Goal: Transaction & Acquisition: Obtain resource

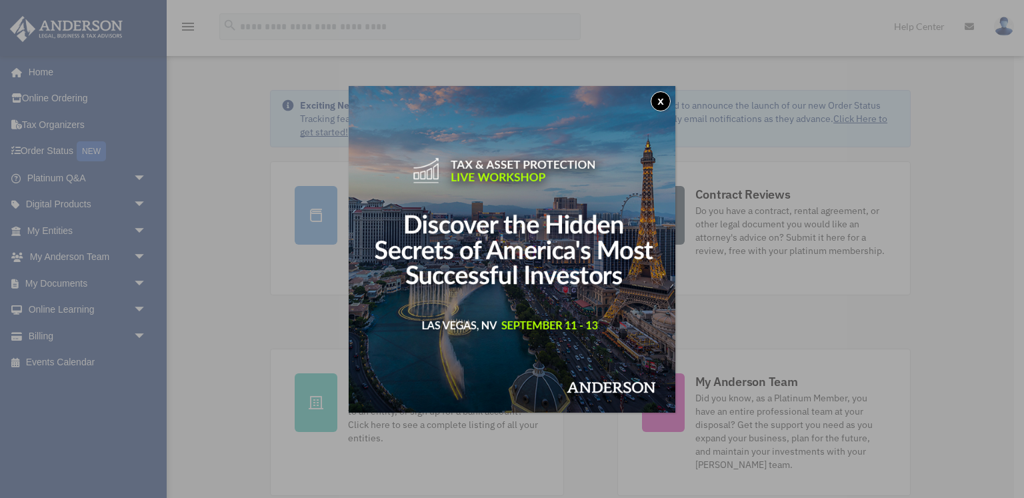
click at [661, 95] on button "x" at bounding box center [661, 101] width 20 height 20
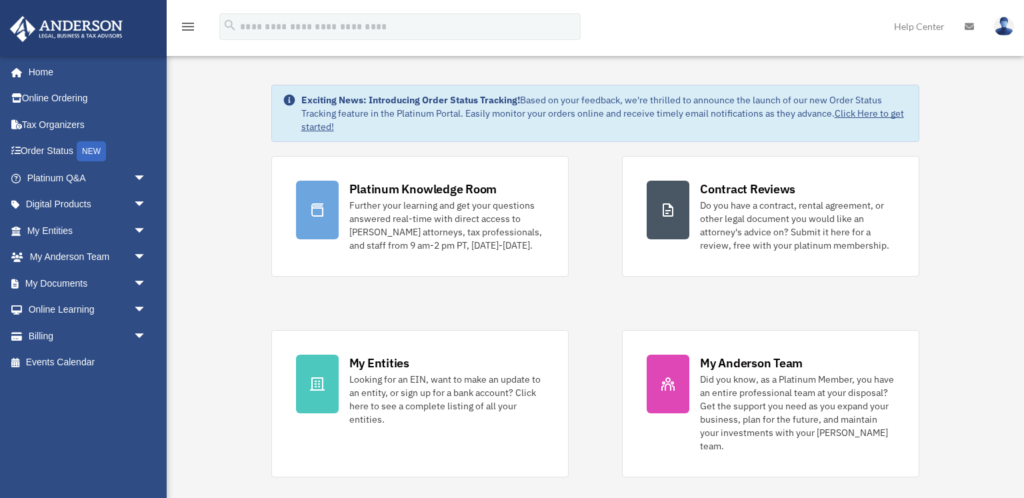
scroll to position [6, 0]
click at [53, 281] on link "My Documents arrow_drop_down" at bounding box center [87, 283] width 157 height 27
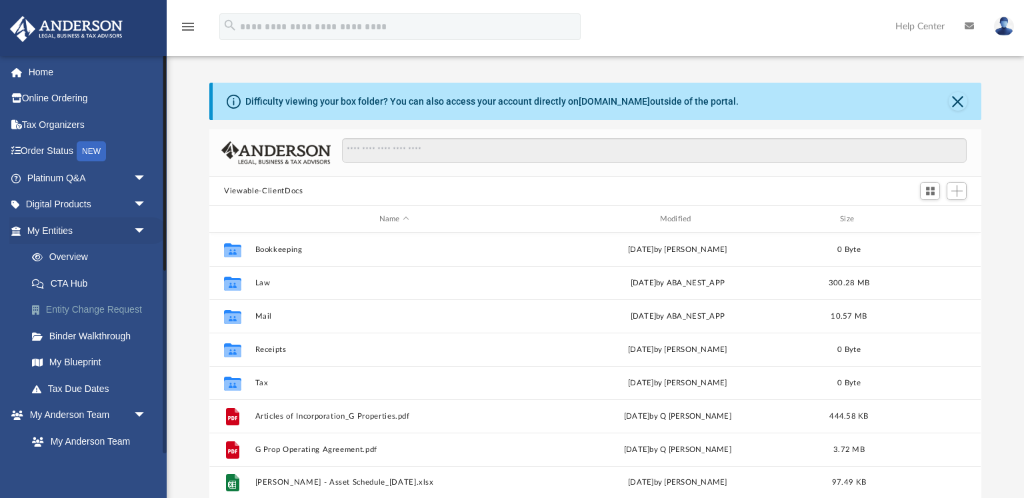
scroll to position [303, 772]
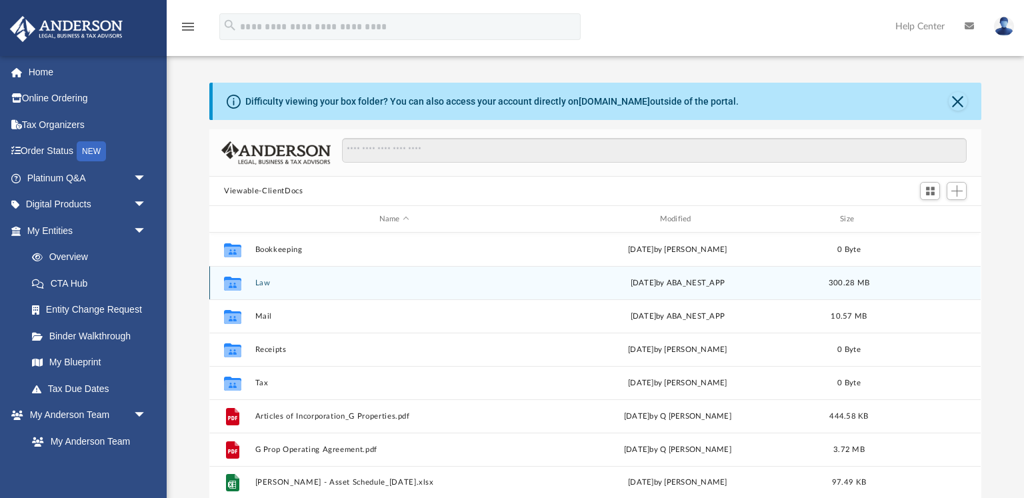
click at [263, 280] on button "Law" at bounding box center [394, 283] width 278 height 9
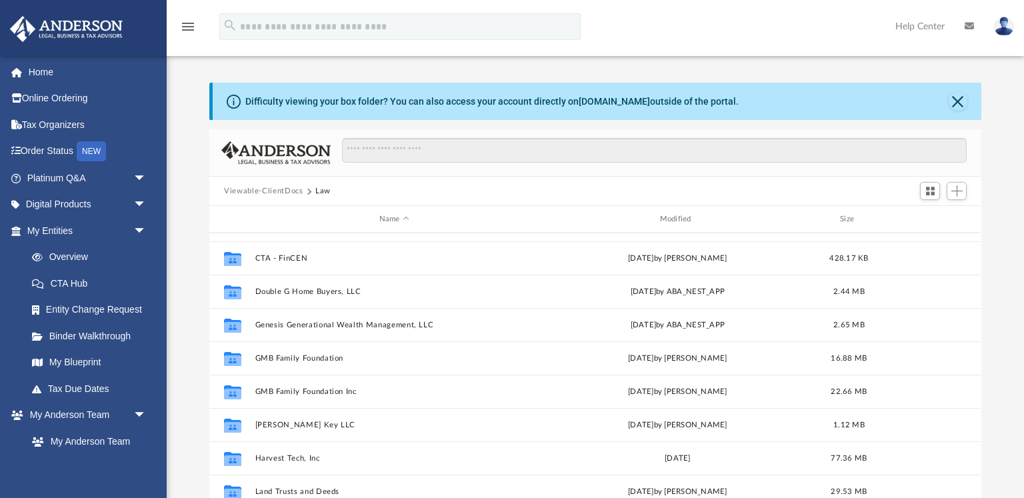
scroll to position [133, 0]
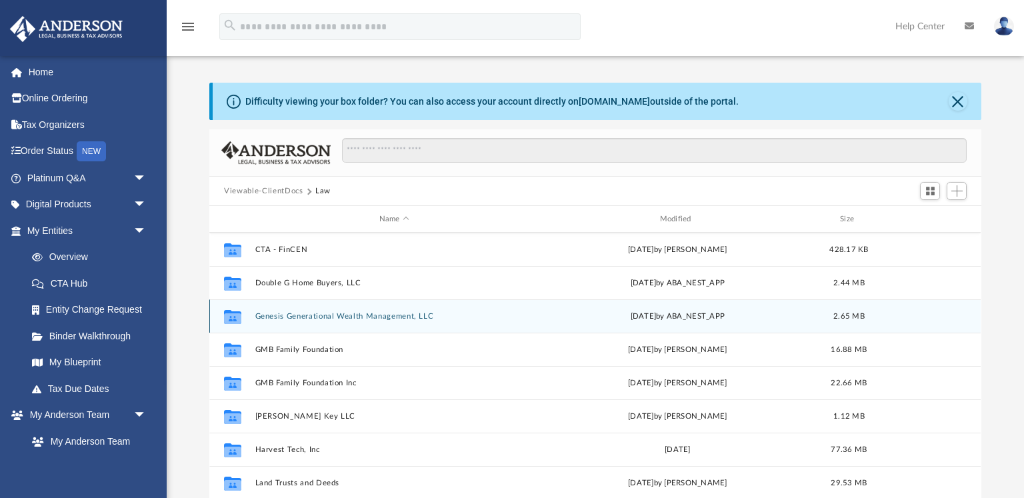
click at [307, 316] on button "Genesis Generational Wealth Management, LLC" at bounding box center [394, 316] width 278 height 9
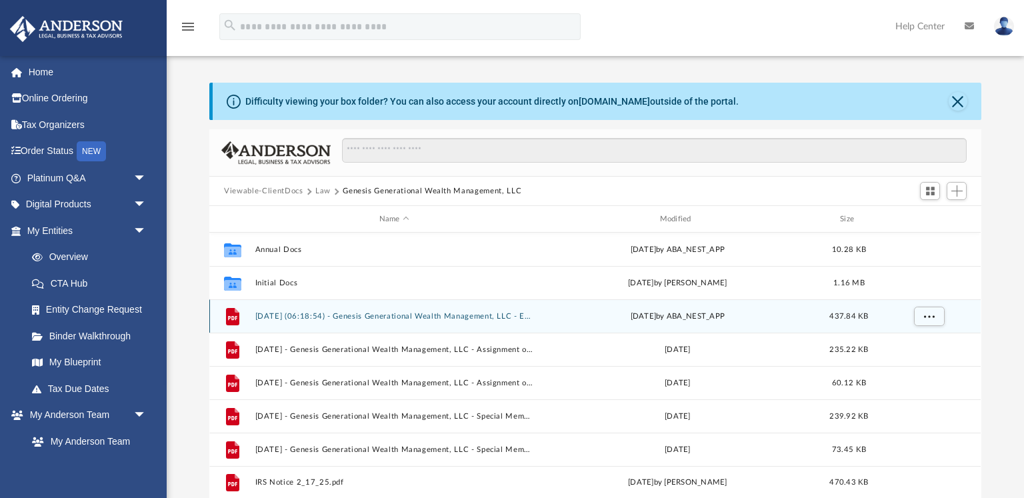
scroll to position [0, 0]
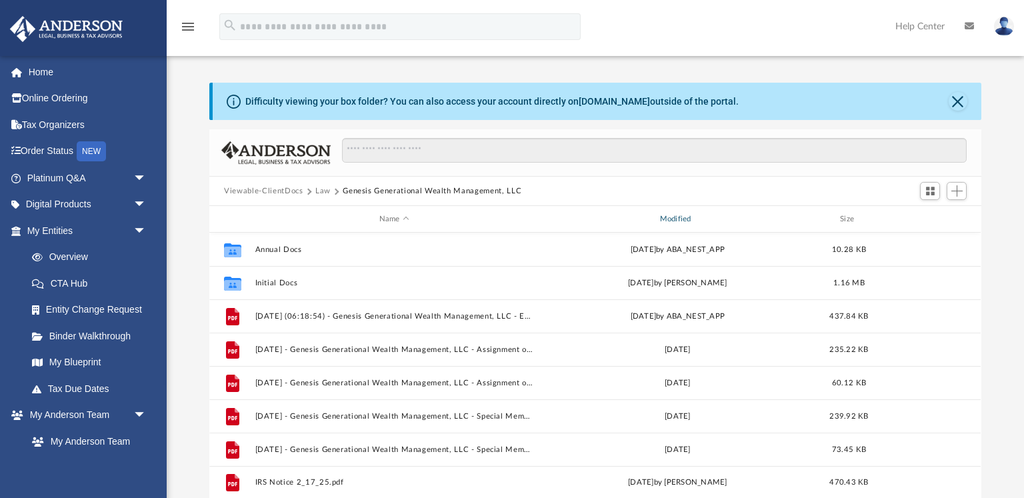
click at [678, 218] on div "Modified" at bounding box center [678, 219] width 278 height 12
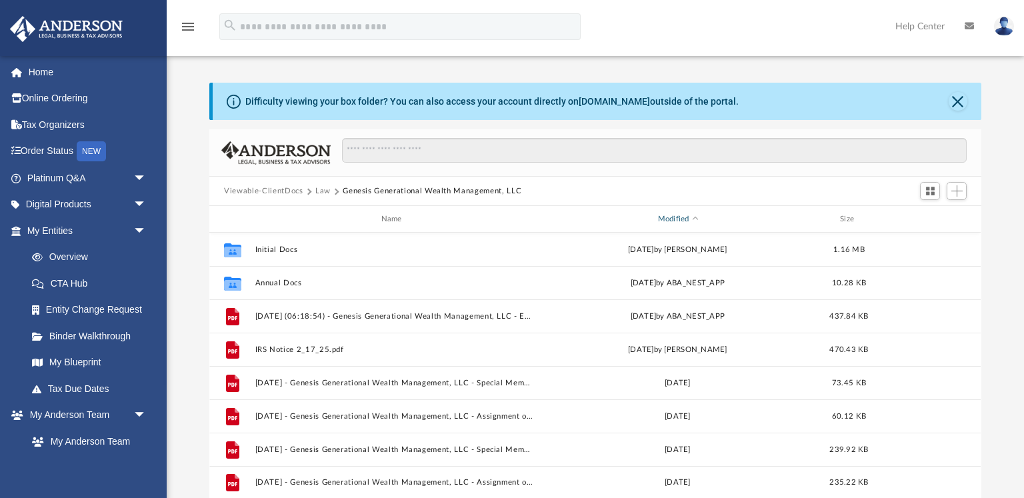
click at [678, 217] on div "Modified" at bounding box center [678, 219] width 278 height 12
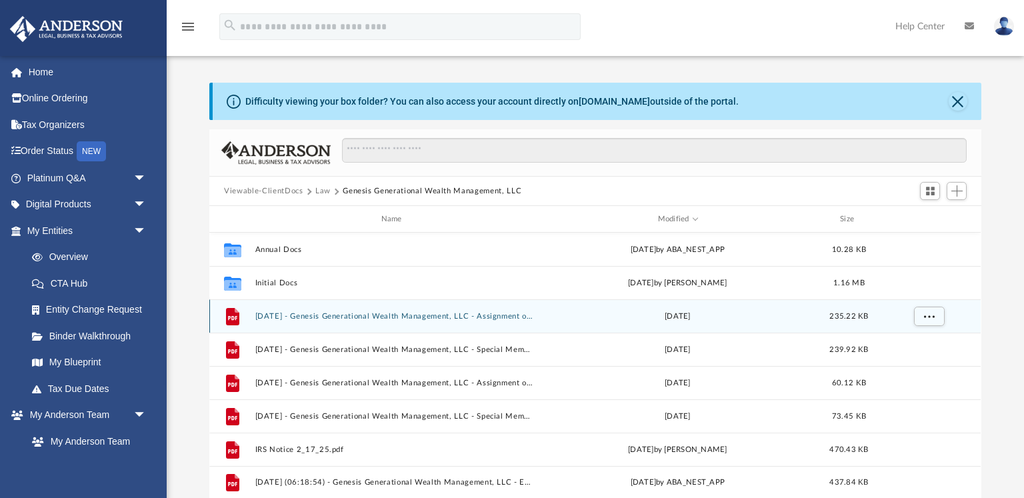
click at [280, 314] on button "[DATE] - Genesis Generational Wealth Management, LLC - Assignment of Interest -…" at bounding box center [394, 316] width 278 height 9
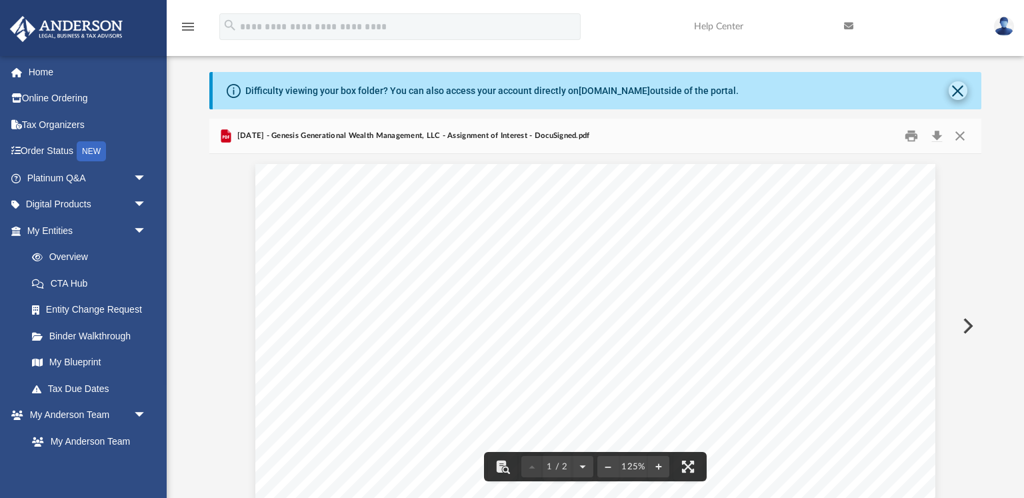
click at [958, 88] on button "Close" at bounding box center [958, 90] width 19 height 19
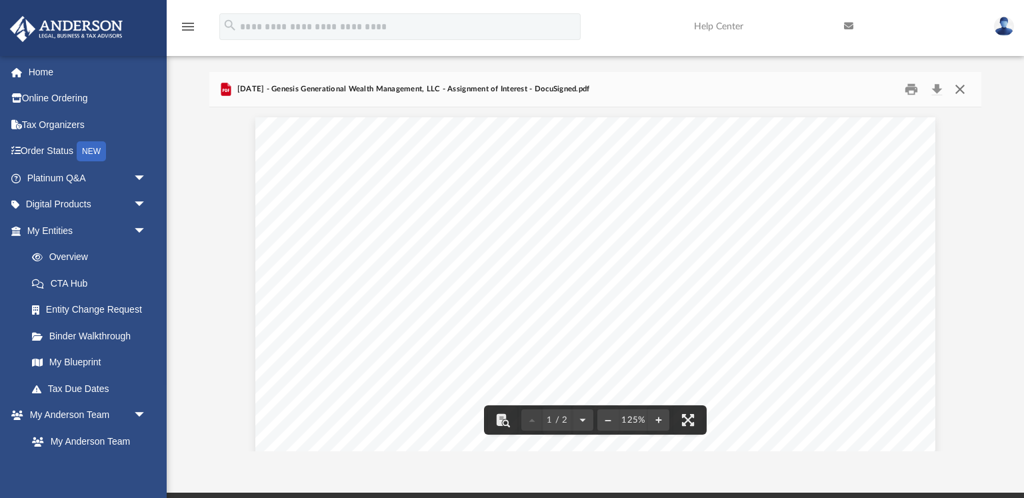
click at [960, 89] on button "Close" at bounding box center [960, 89] width 24 height 21
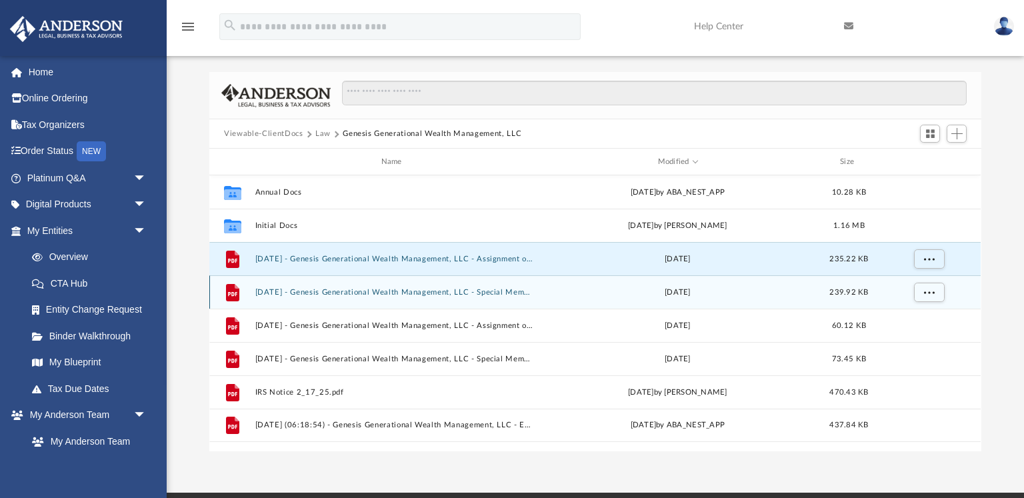
click at [453, 292] on button "[DATE] - Genesis Generational Wealth Management, LLC - Special Members Meeting …" at bounding box center [394, 292] width 278 height 9
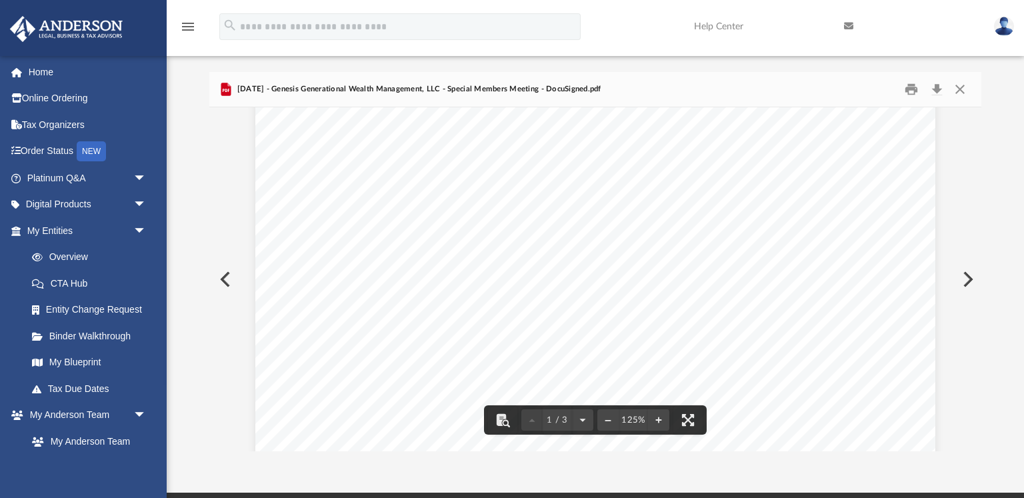
scroll to position [499, 0]
click at [961, 88] on button "Close" at bounding box center [960, 89] width 24 height 21
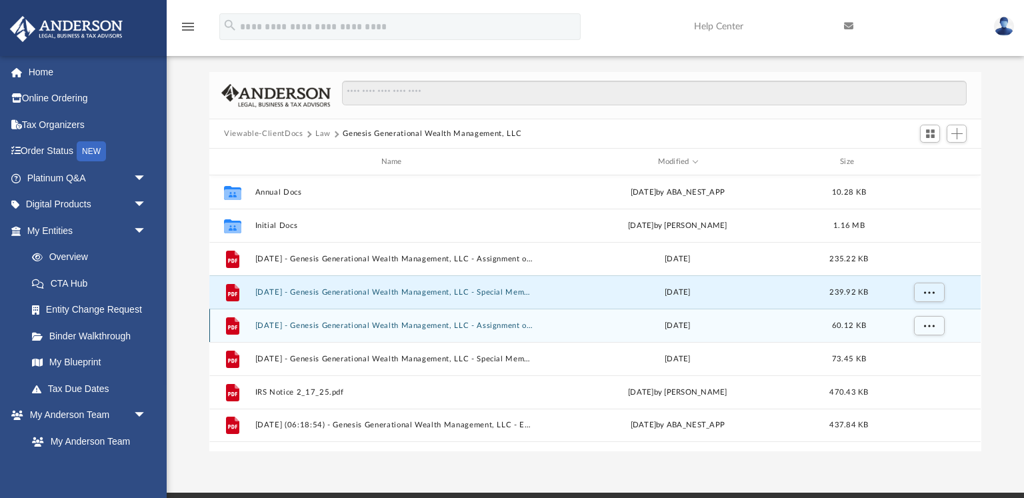
click at [469, 323] on button "[DATE] - Genesis Generational Wealth Management, LLC - Assignment of Interest.p…" at bounding box center [394, 325] width 278 height 9
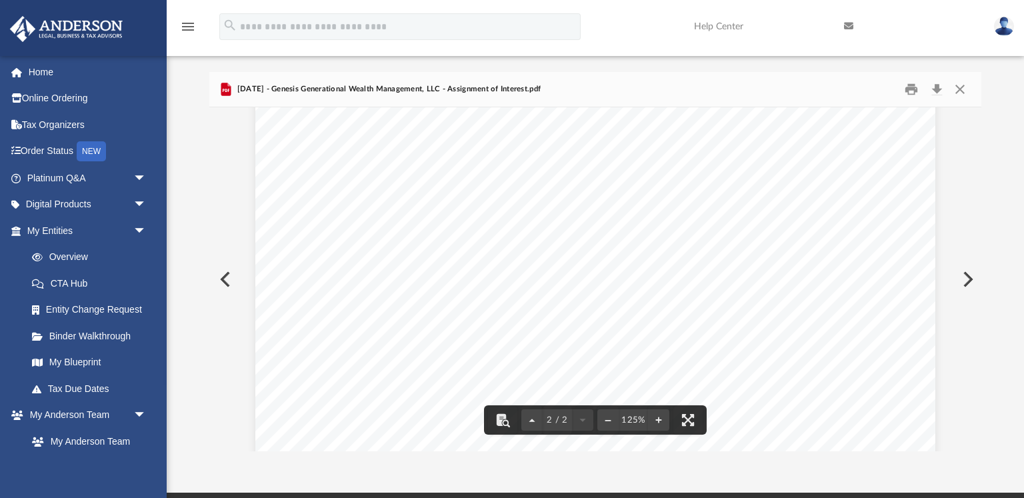
scroll to position [1194, 0]
click at [960, 87] on button "Close" at bounding box center [960, 89] width 24 height 21
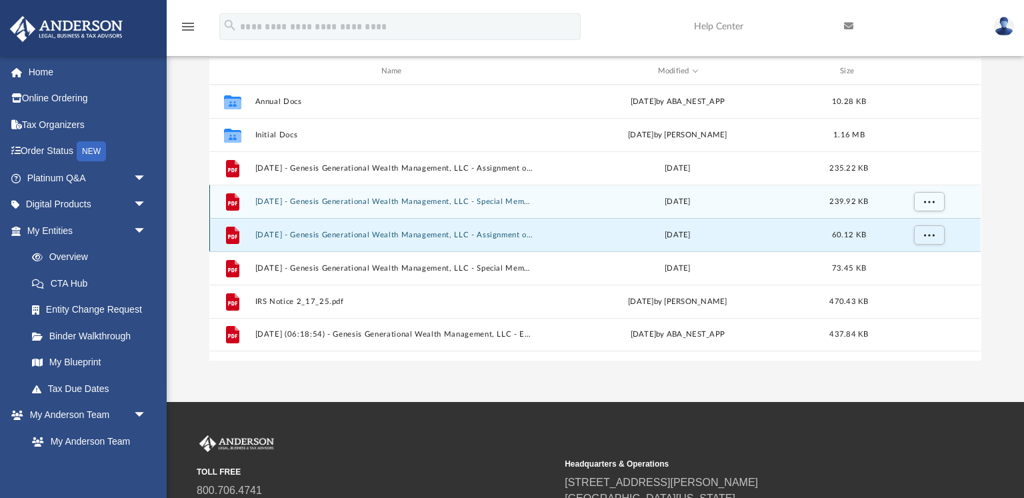
scroll to position [105, 0]
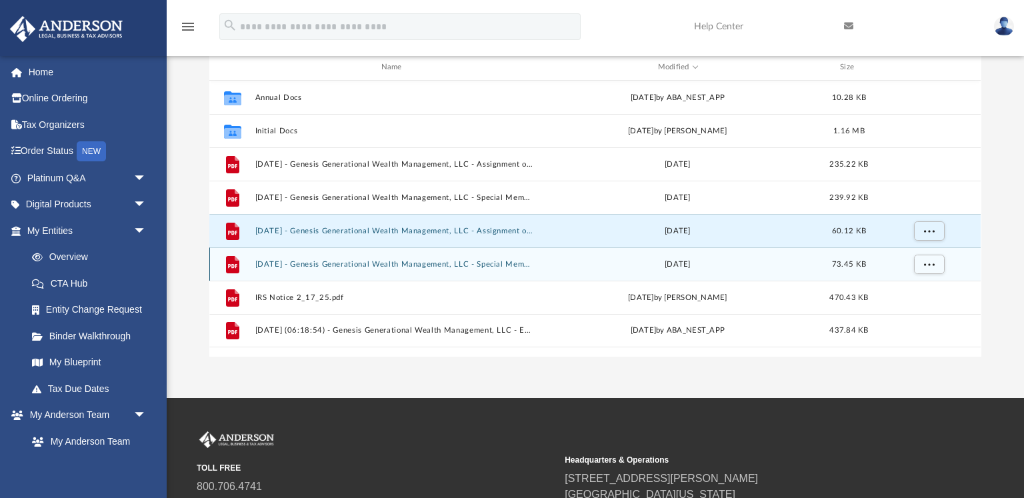
click at [461, 263] on button "[DATE] - Genesis Generational Wealth Management, LLC - Special Members Meeting.…" at bounding box center [394, 264] width 278 height 9
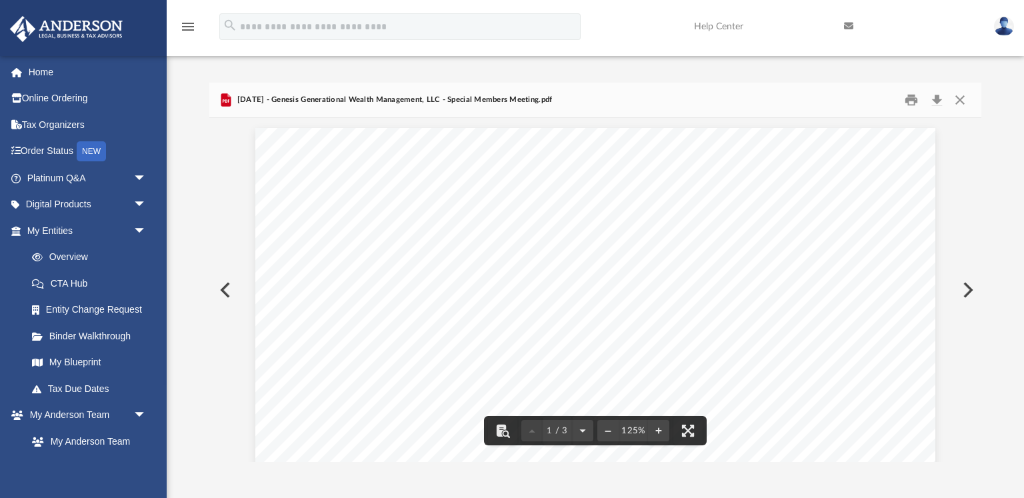
scroll to position [0, 0]
click at [958, 97] on button "Close" at bounding box center [960, 100] width 24 height 21
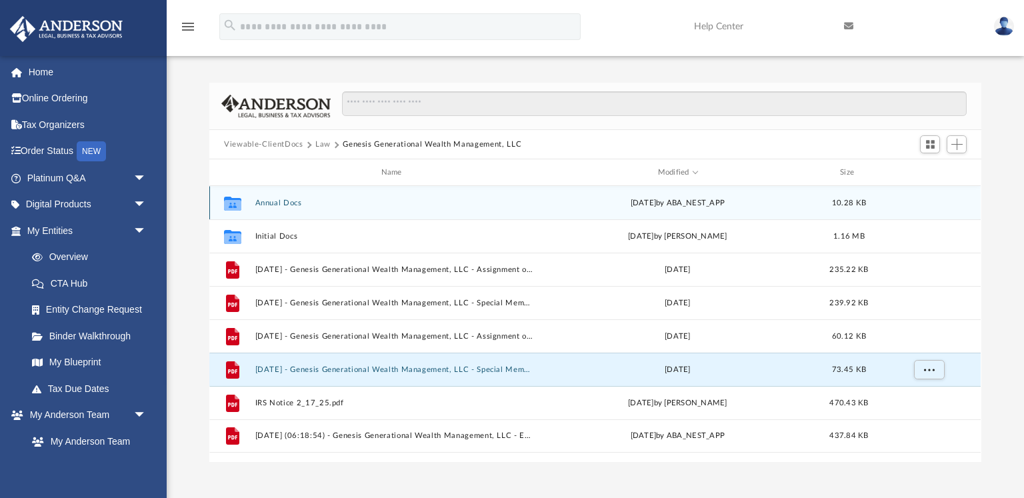
click at [294, 197] on div "Collaborated Folder Annual Docs [DATE] by ABA_NEST_APP 10.28 KB" at bounding box center [595, 202] width 772 height 33
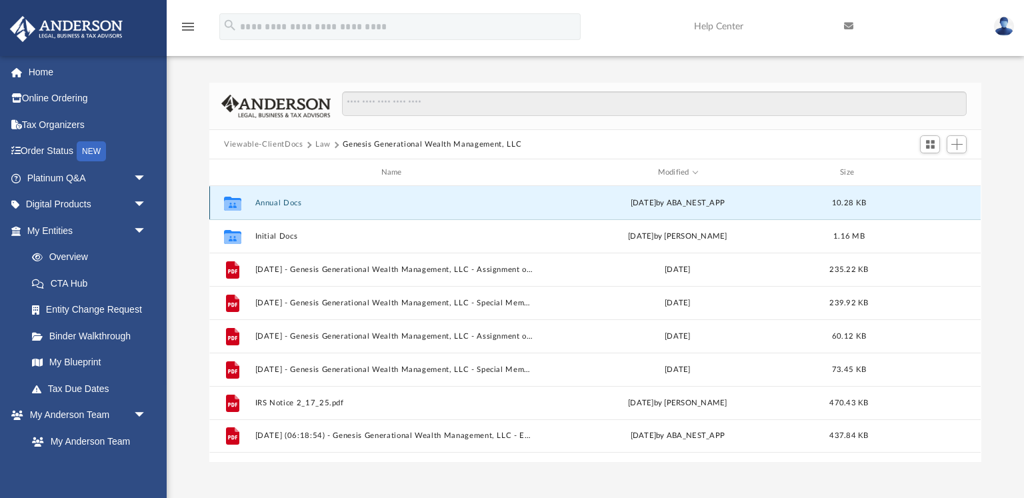
click at [292, 202] on button "Annual Docs" at bounding box center [394, 203] width 278 height 9
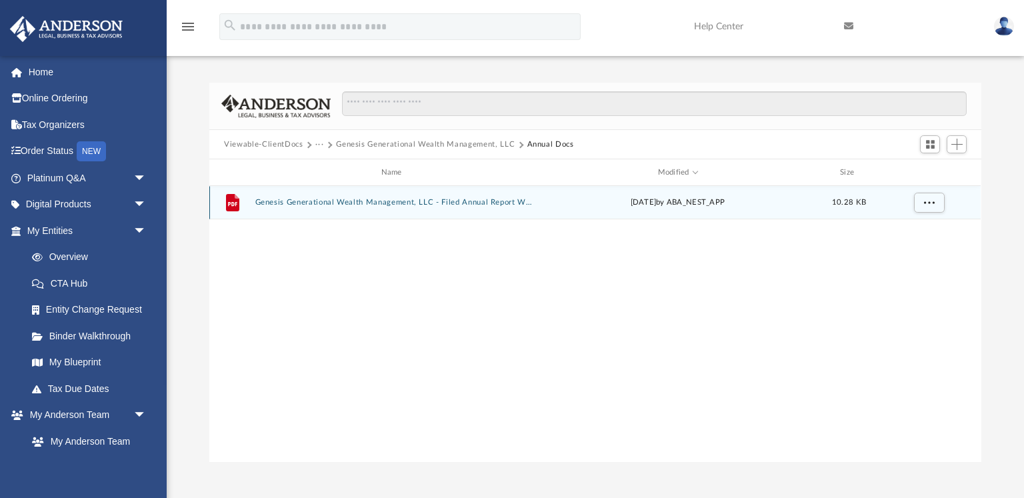
click at [292, 202] on button "Genesis Generational Wealth Management, LLC - Filed Annual Report WY 2025.pdf" at bounding box center [394, 202] width 278 height 9
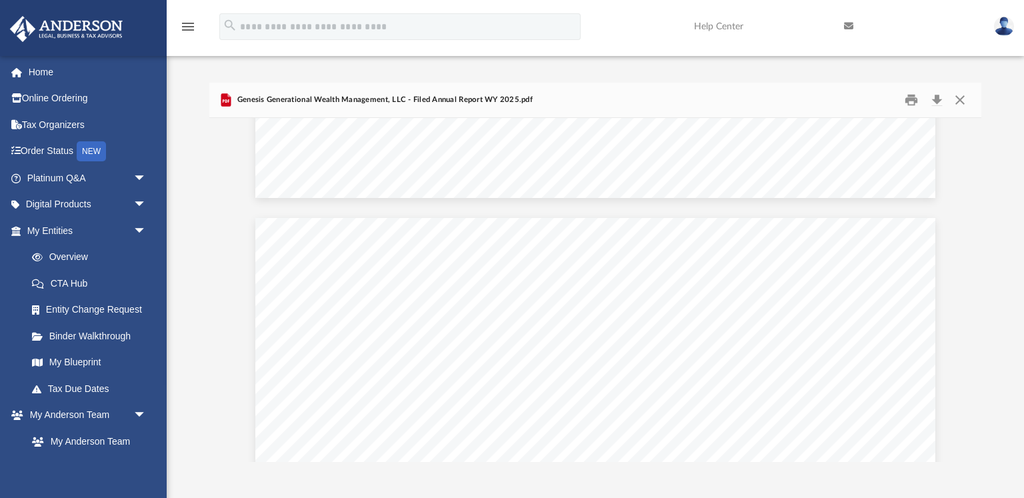
scroll to position [806, 0]
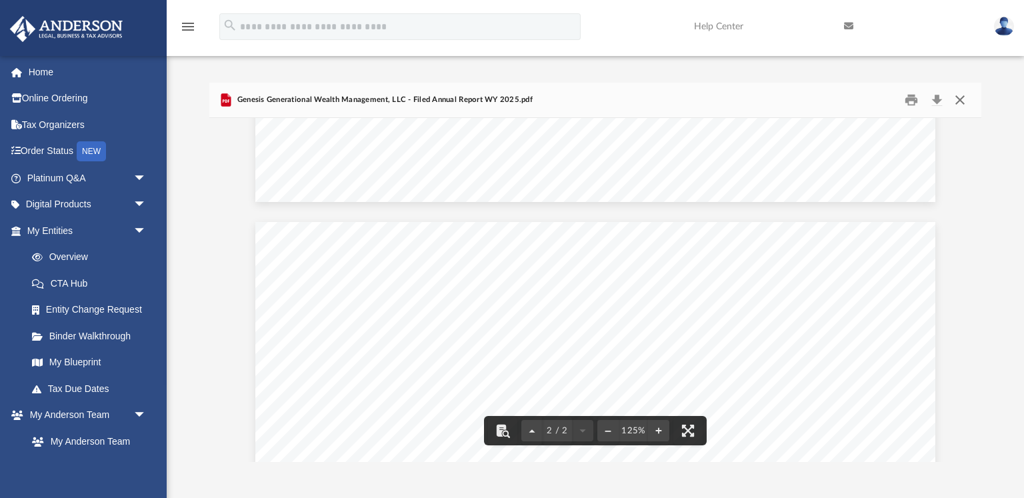
click at [964, 97] on button "Close" at bounding box center [960, 100] width 24 height 21
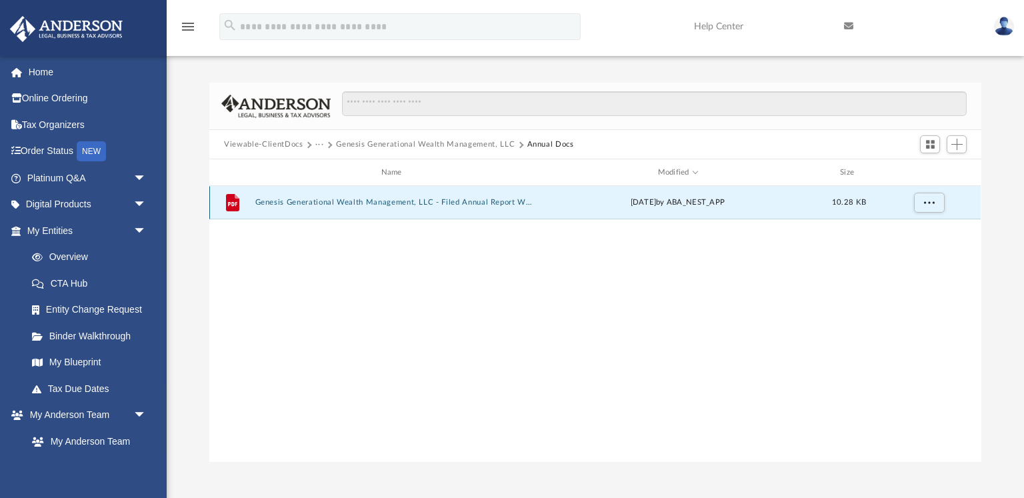
scroll to position [0, 0]
click at [309, 143] on span at bounding box center [308, 144] width 7 height 7
click at [317, 143] on button "···" at bounding box center [319, 145] width 9 height 12
click at [329, 172] on li "Law" at bounding box center [330, 168] width 15 height 14
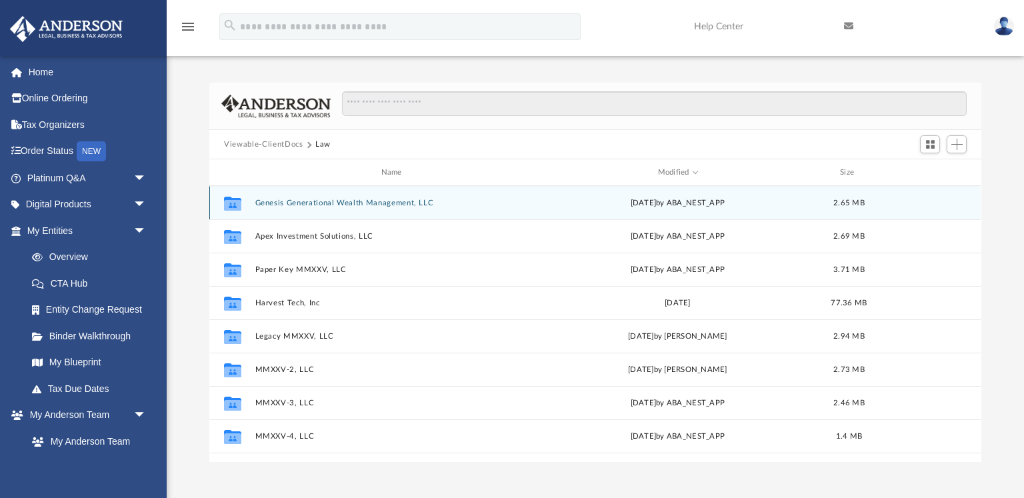
click at [374, 203] on button "Genesis Generational Wealth Management, LLC" at bounding box center [394, 203] width 278 height 9
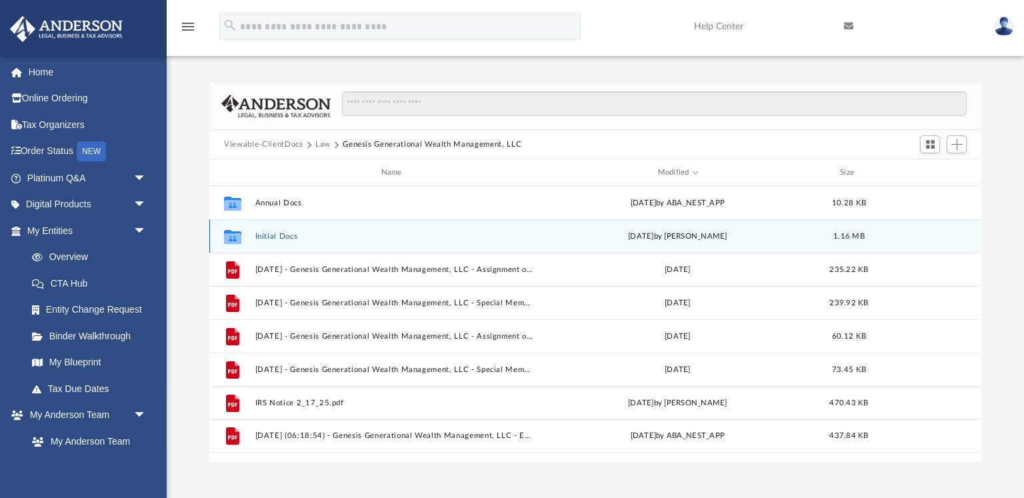
click at [281, 238] on button "Initial Docs" at bounding box center [394, 236] width 278 height 9
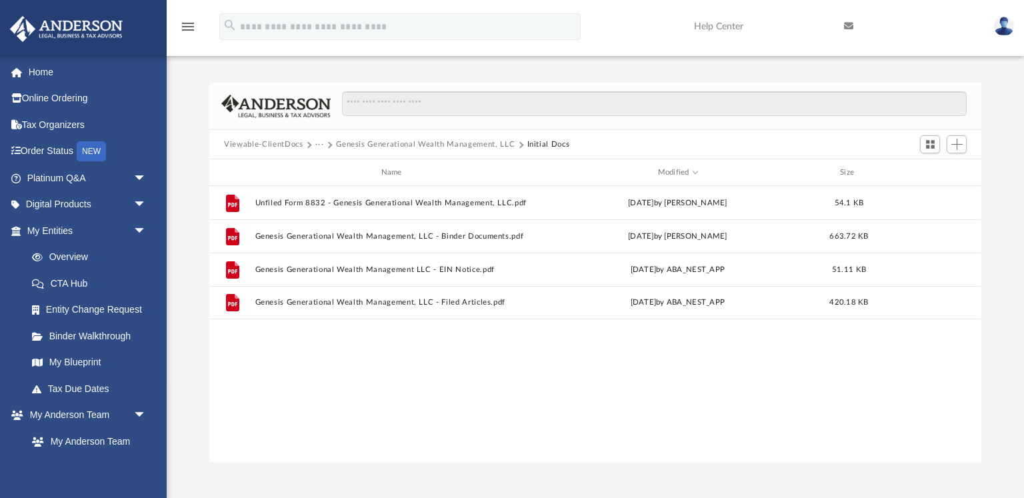
click at [477, 145] on button "Genesis Generational Wealth Management, LLC" at bounding box center [425, 145] width 179 height 12
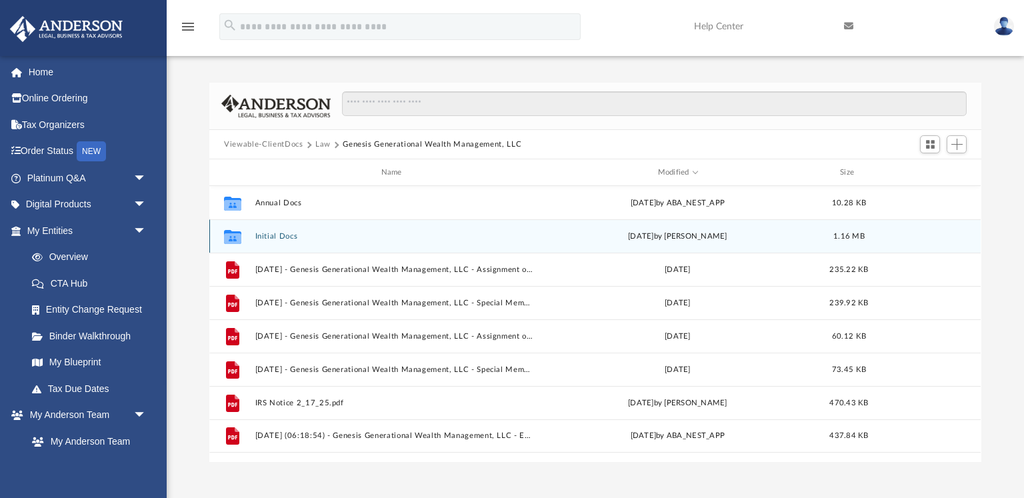
click at [279, 235] on button "Initial Docs" at bounding box center [394, 236] width 278 height 9
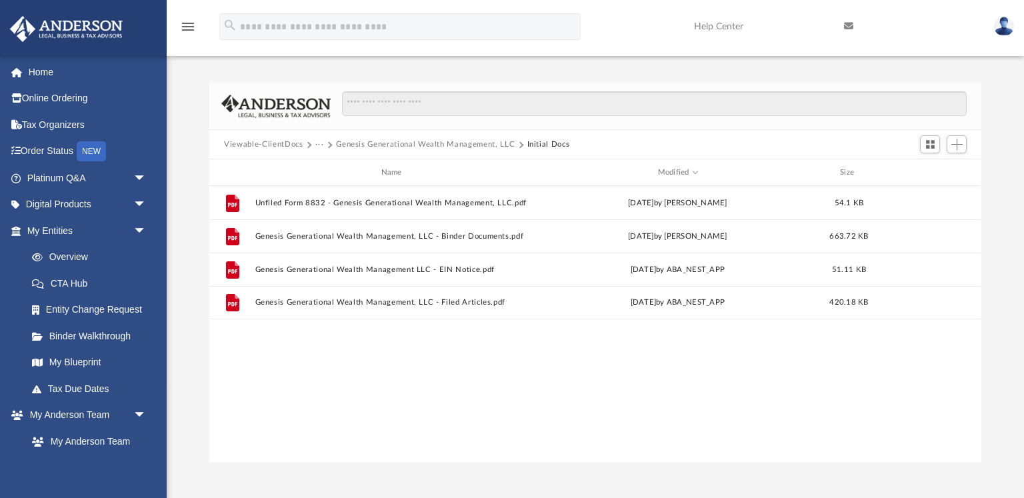
click at [459, 144] on button "Genesis Generational Wealth Management, LLC" at bounding box center [425, 145] width 179 height 12
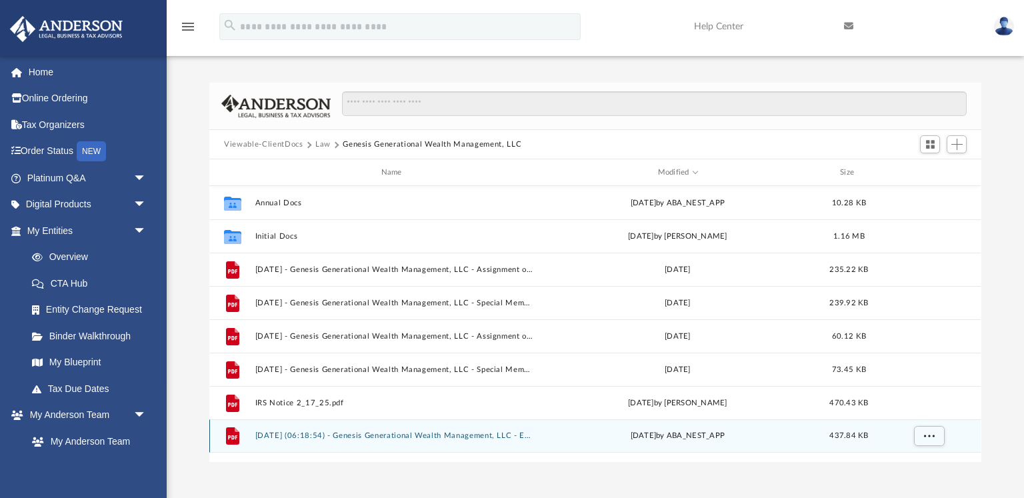
click at [409, 437] on button "[DATE] (06:18:54) - Genesis Generational Wealth Management, LLC - EIN Letter fr…" at bounding box center [394, 435] width 278 height 9
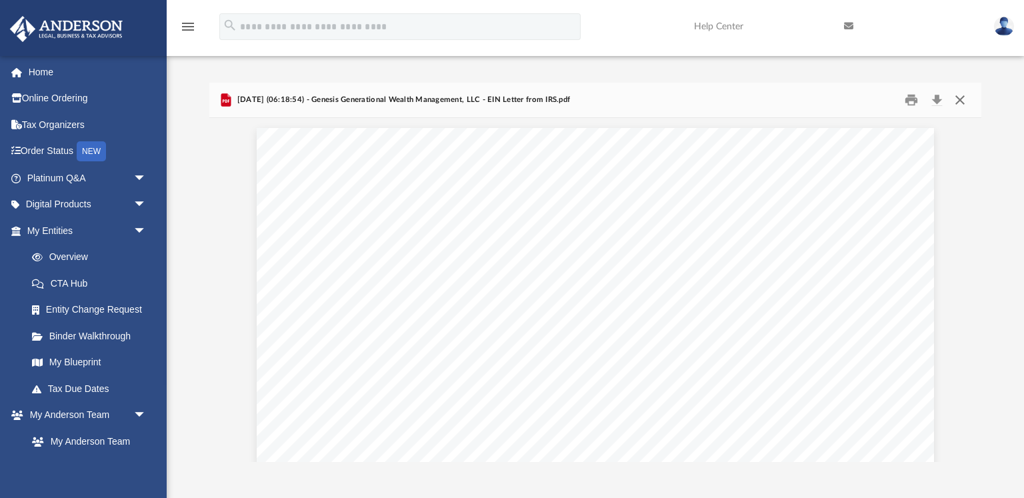
click at [960, 99] on button "Close" at bounding box center [960, 100] width 24 height 21
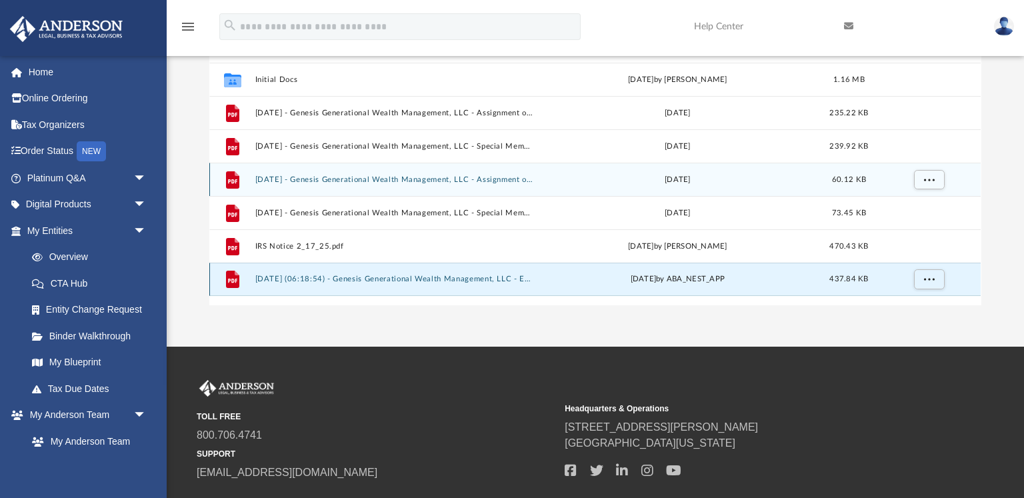
scroll to position [159, 0]
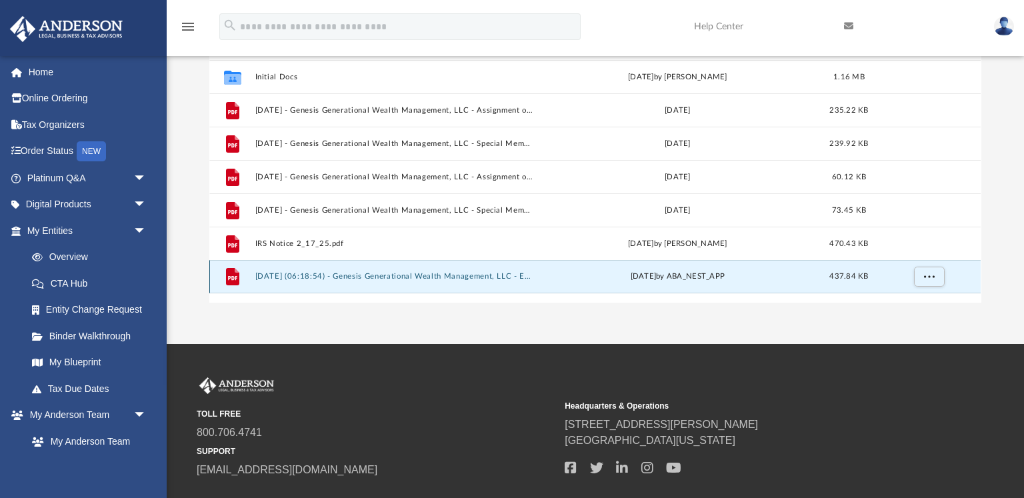
click at [416, 273] on button "[DATE] (06:18:54) - Genesis Generational Wealth Management, LLC - EIN Letter fr…" at bounding box center [394, 276] width 278 height 9
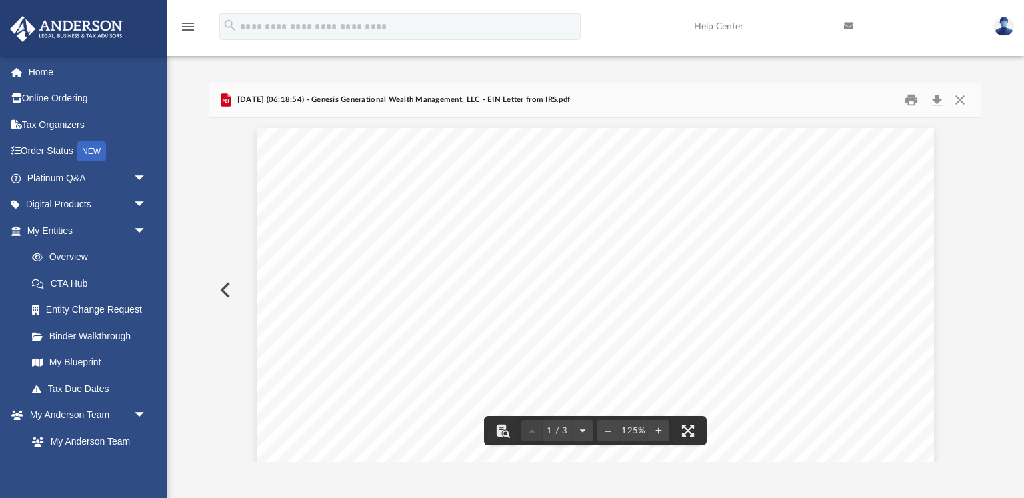
scroll to position [0, 0]
click at [958, 101] on button "Close" at bounding box center [960, 100] width 24 height 21
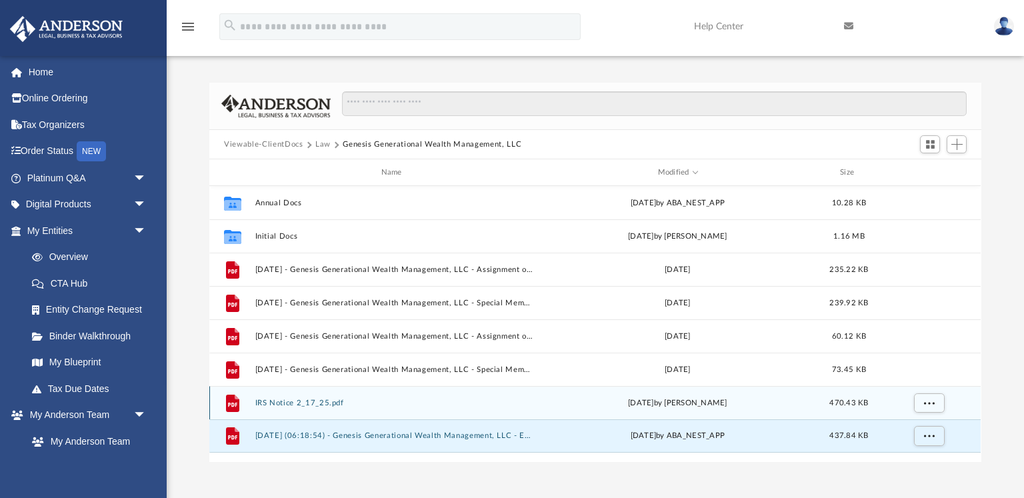
click at [319, 399] on button "IRS Notice 2_17_25.pdf" at bounding box center [394, 403] width 278 height 9
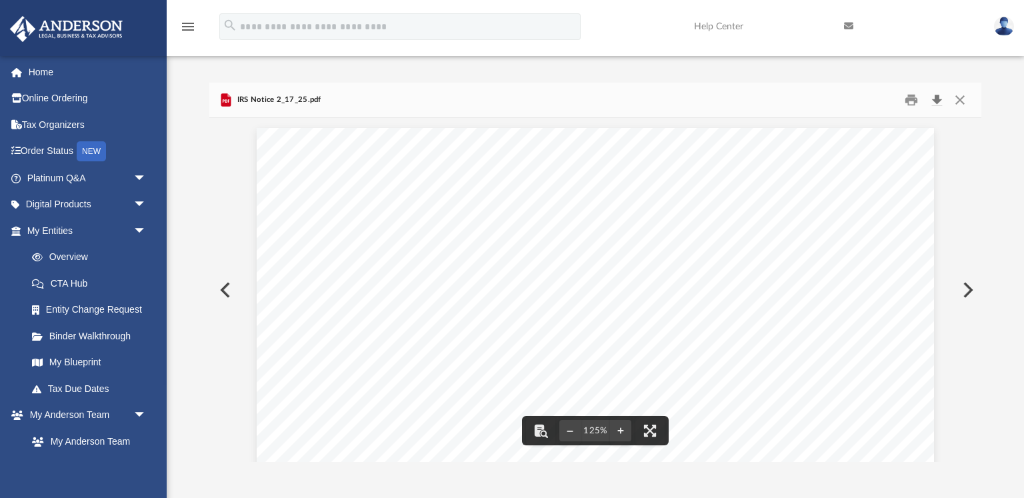
click at [934, 97] on button "Download" at bounding box center [937, 100] width 24 height 21
click at [960, 98] on button "Close" at bounding box center [960, 100] width 24 height 21
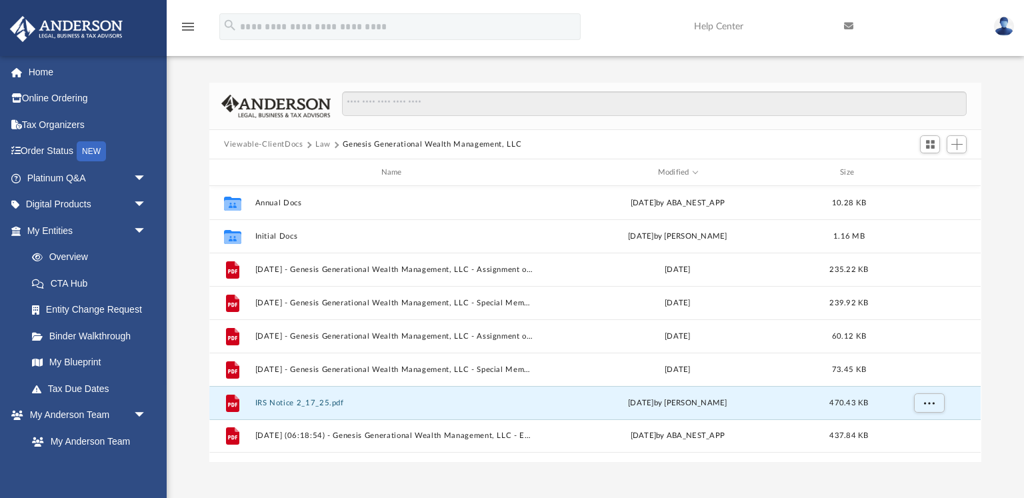
click at [319, 143] on button "Law" at bounding box center [322, 145] width 15 height 12
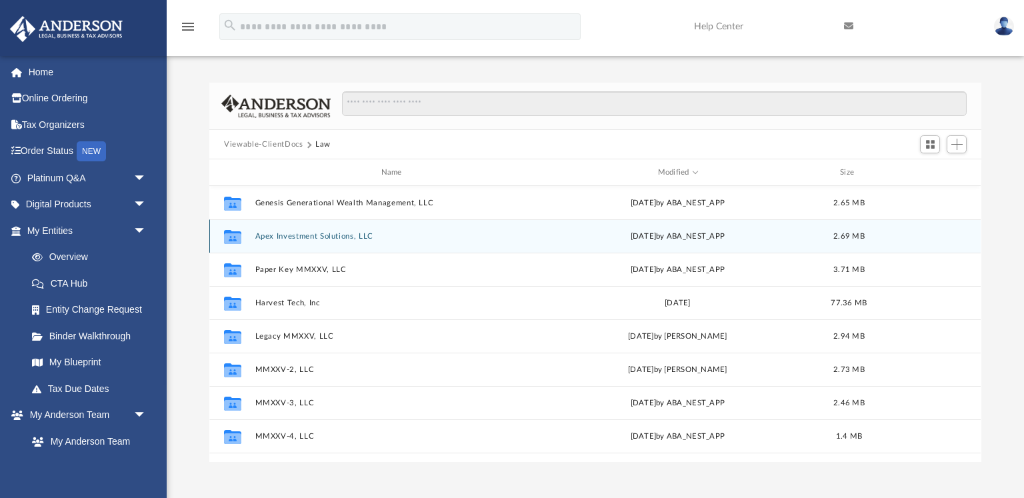
click at [312, 234] on button "Apex Investment Solutions, LLC" at bounding box center [394, 236] width 278 height 9
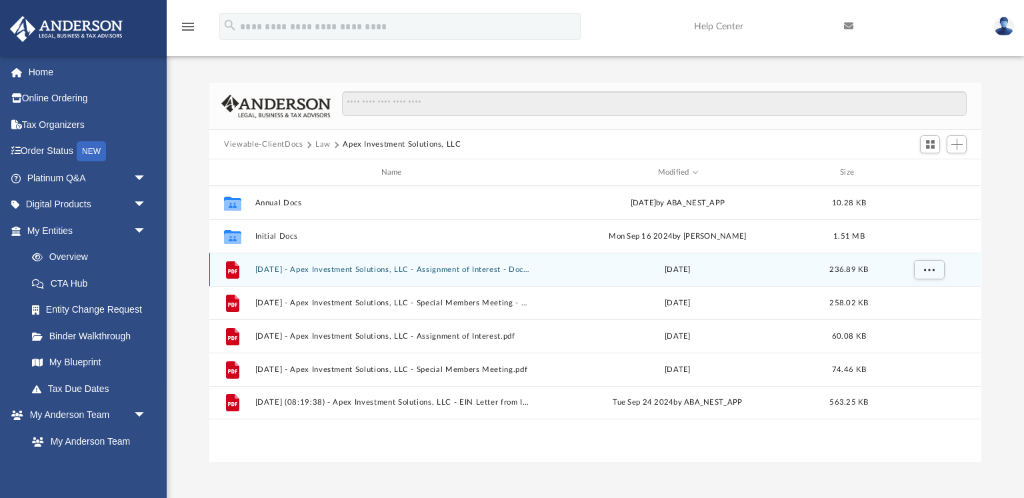
click at [319, 271] on button "[DATE] - Apex Investment Solutions, LLC - Assignment of Interest - DocuSigned.p…" at bounding box center [394, 269] width 278 height 9
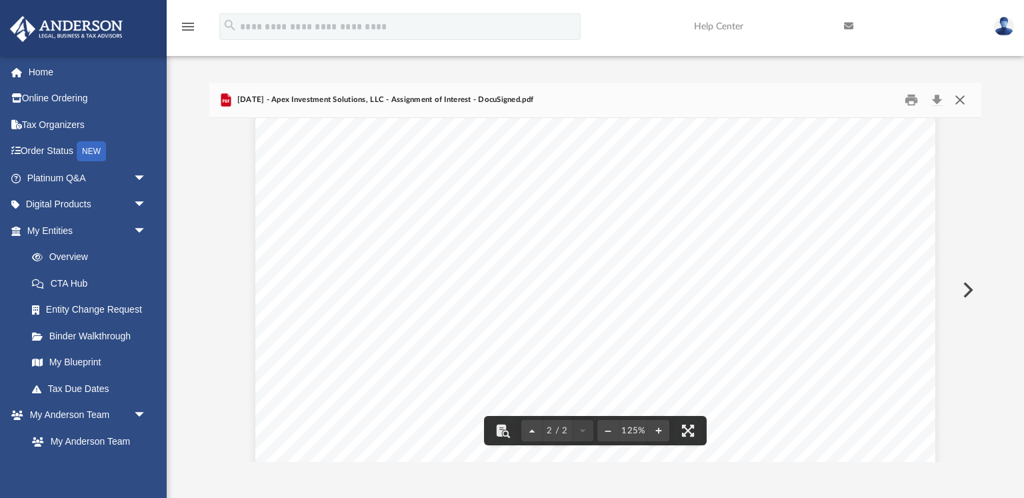
click at [962, 103] on button "Close" at bounding box center [960, 100] width 24 height 21
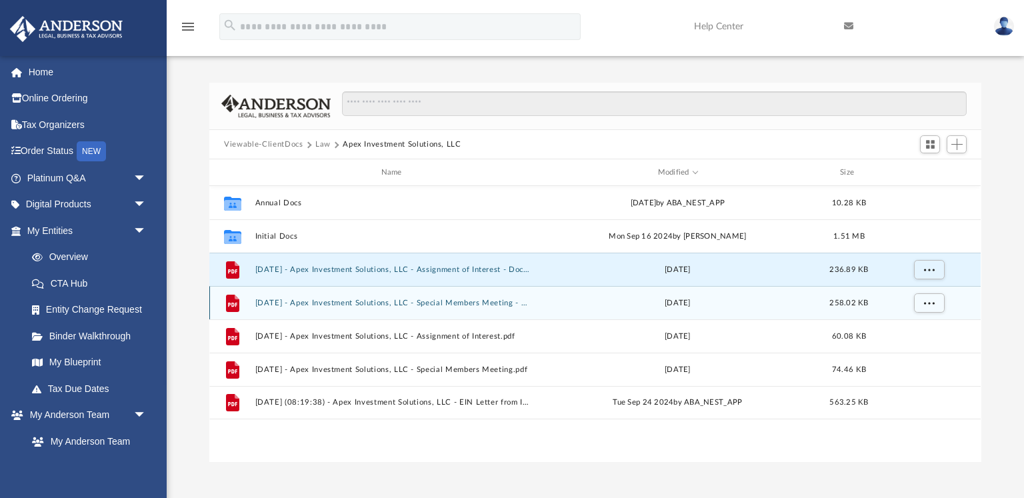
click at [369, 299] on button "[DATE] - Apex Investment Solutions, LLC - Special Members Meeting - DocuSigned.…" at bounding box center [394, 303] width 278 height 9
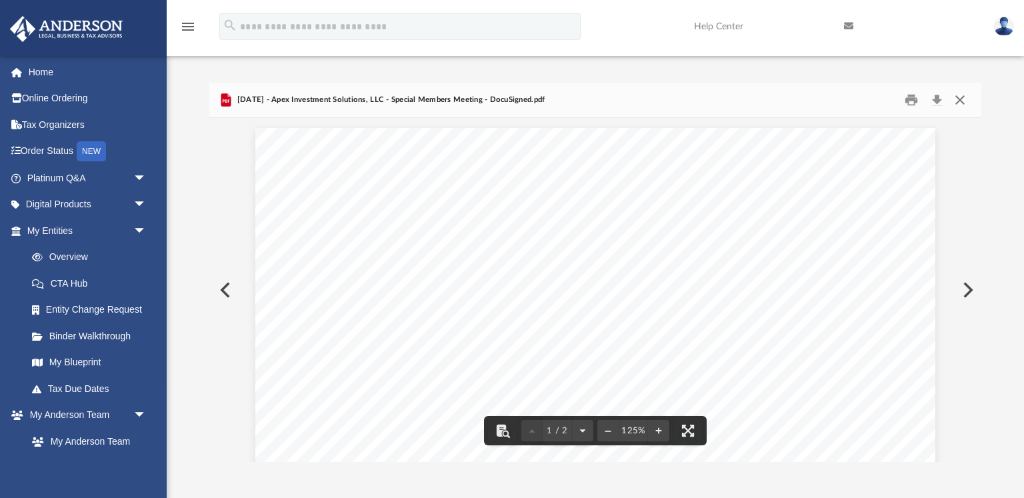
click at [961, 99] on button "Close" at bounding box center [960, 100] width 24 height 21
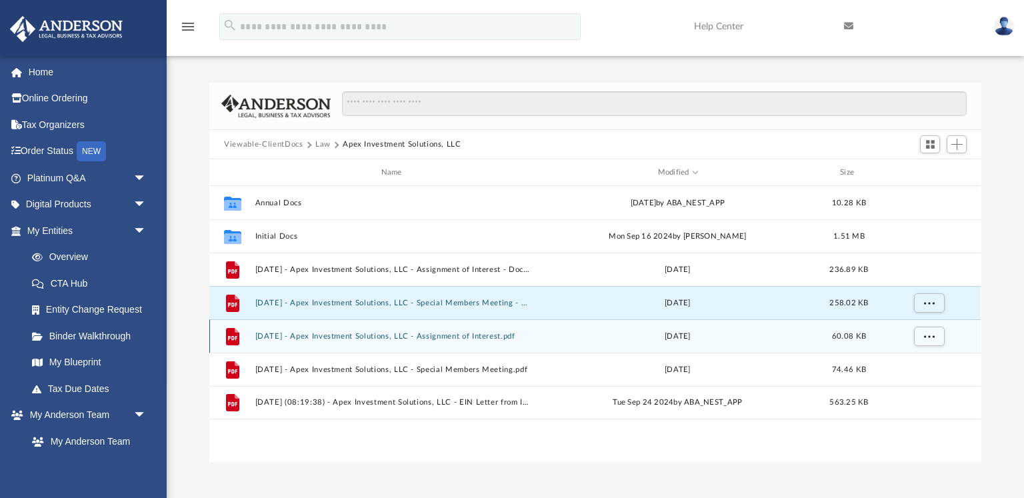
click at [398, 331] on div "File [DATE] - Apex Investment Solutions, LLC - Assignment of Interest.pdf [DATE…" at bounding box center [595, 335] width 772 height 33
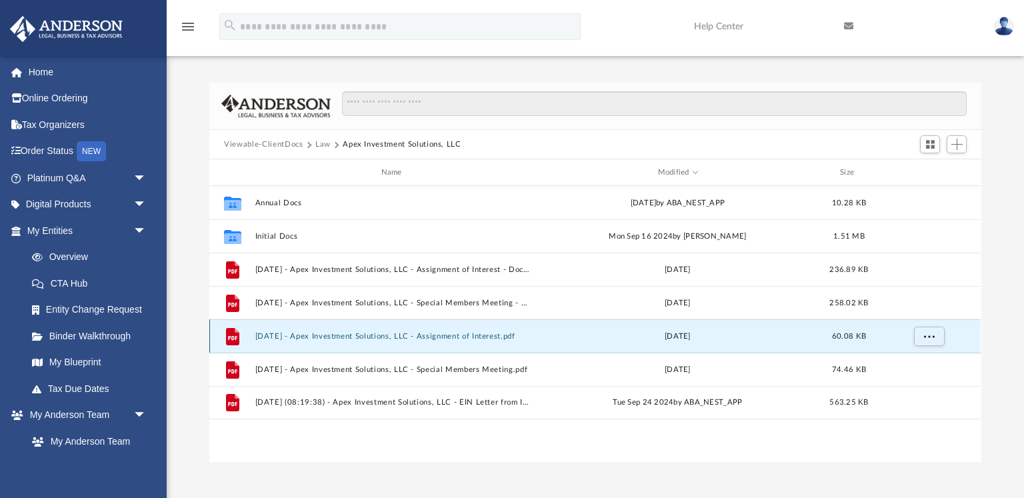
click at [398, 333] on button "[DATE] - Apex Investment Solutions, LLC - Assignment of Interest.pdf" at bounding box center [394, 336] width 278 height 9
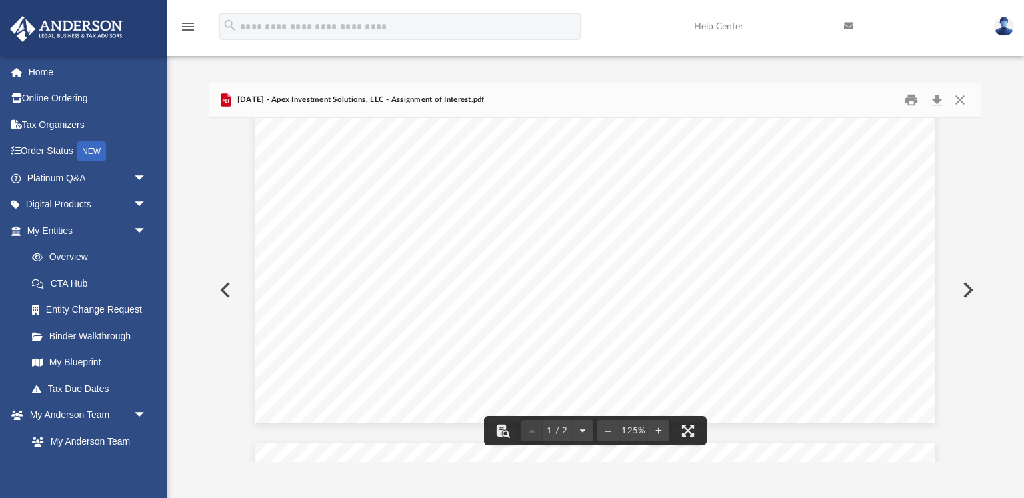
scroll to position [587, 0]
click at [962, 97] on button "Close" at bounding box center [960, 100] width 24 height 21
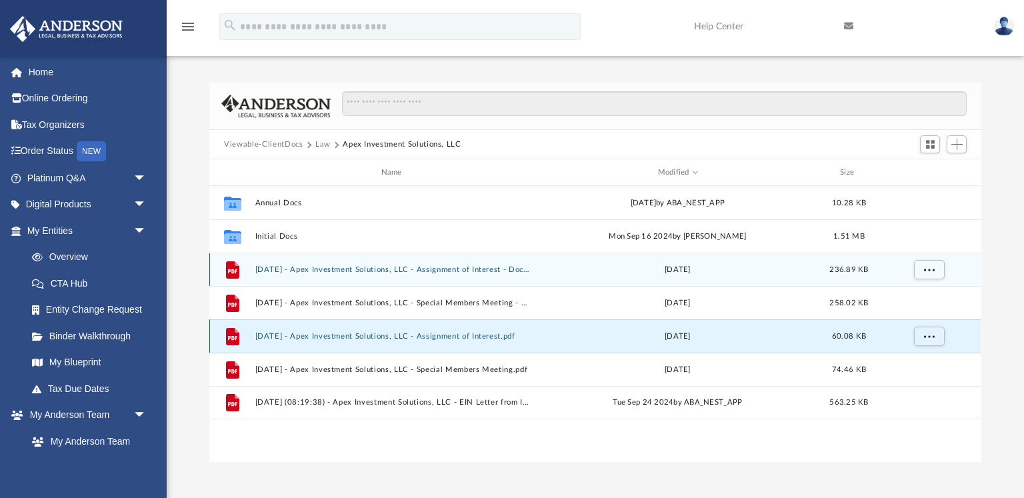
scroll to position [0, 0]
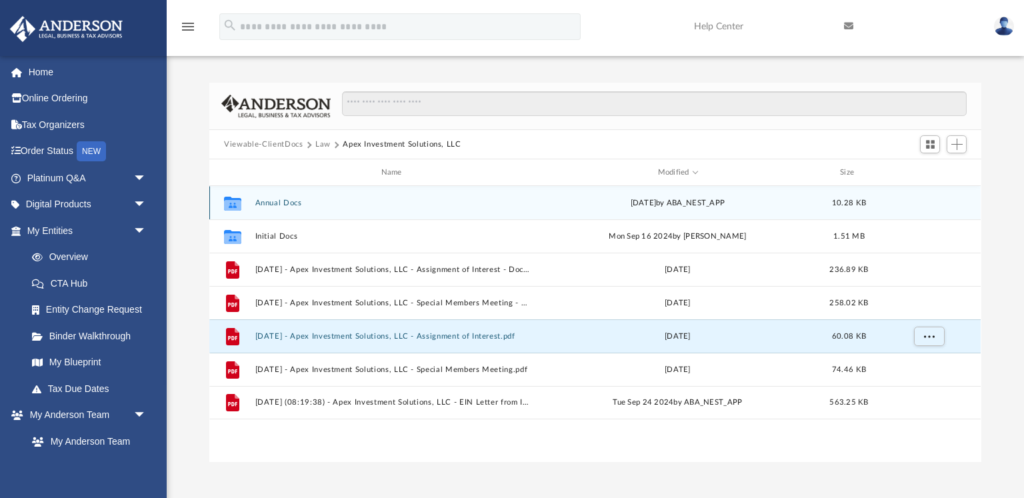
click at [291, 205] on button "Annual Docs" at bounding box center [394, 203] width 278 height 9
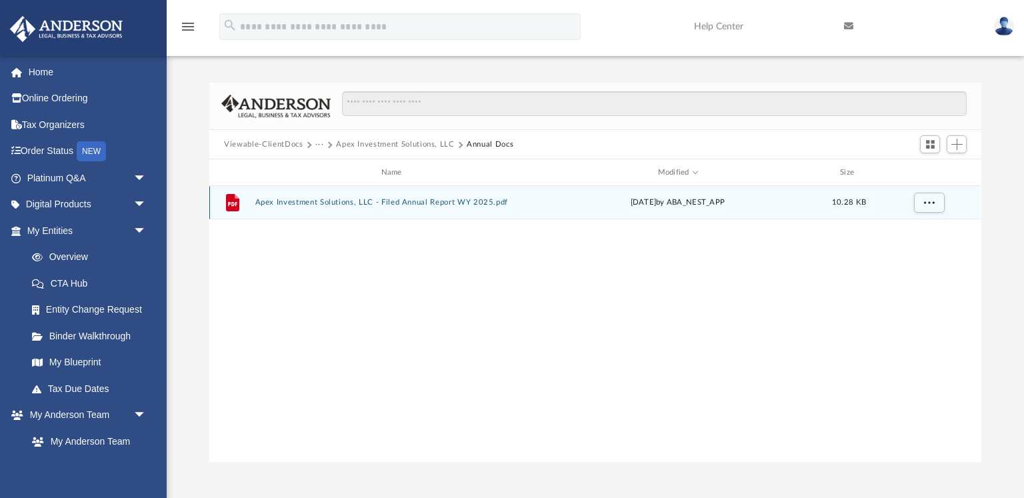
click at [315, 205] on button "Apex Investment Solutions, LLC - Filed Annual Report WY 2025.pdf" at bounding box center [394, 202] width 278 height 9
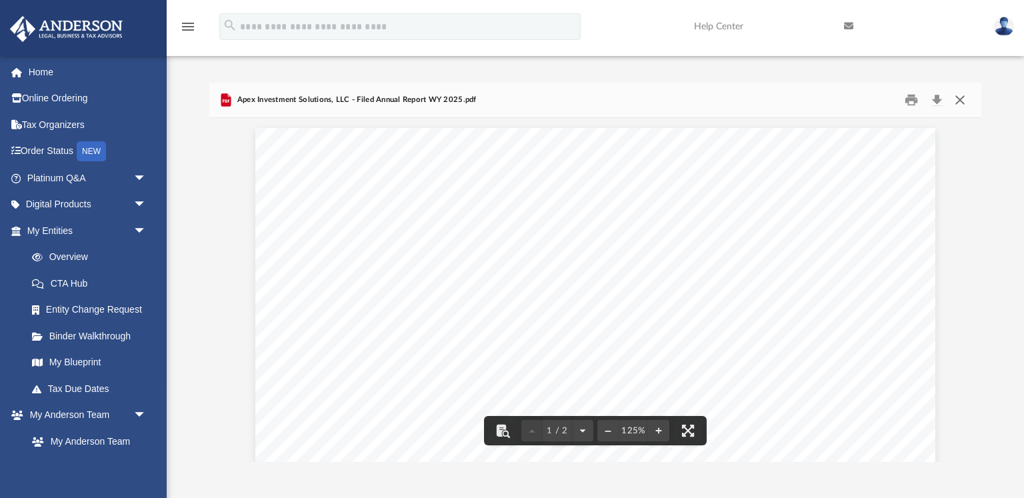
click at [960, 99] on button "Close" at bounding box center [960, 100] width 24 height 21
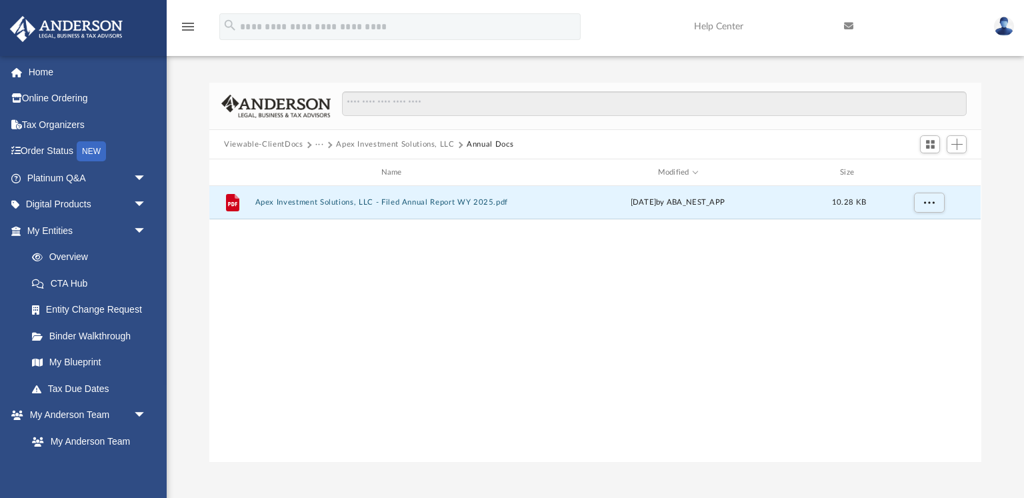
click at [385, 145] on button "Apex Investment Solutions, LLC" at bounding box center [395, 145] width 119 height 12
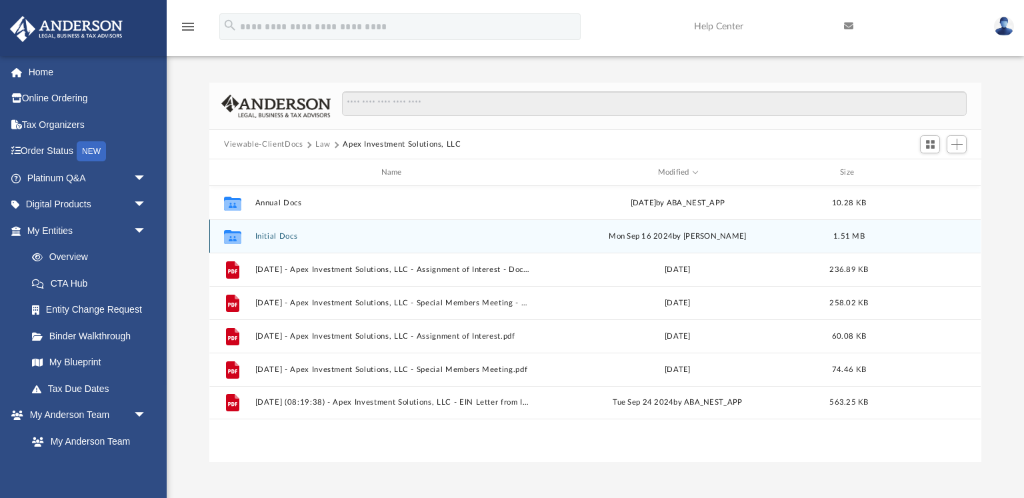
click at [287, 237] on button "Initial Docs" at bounding box center [394, 236] width 278 height 9
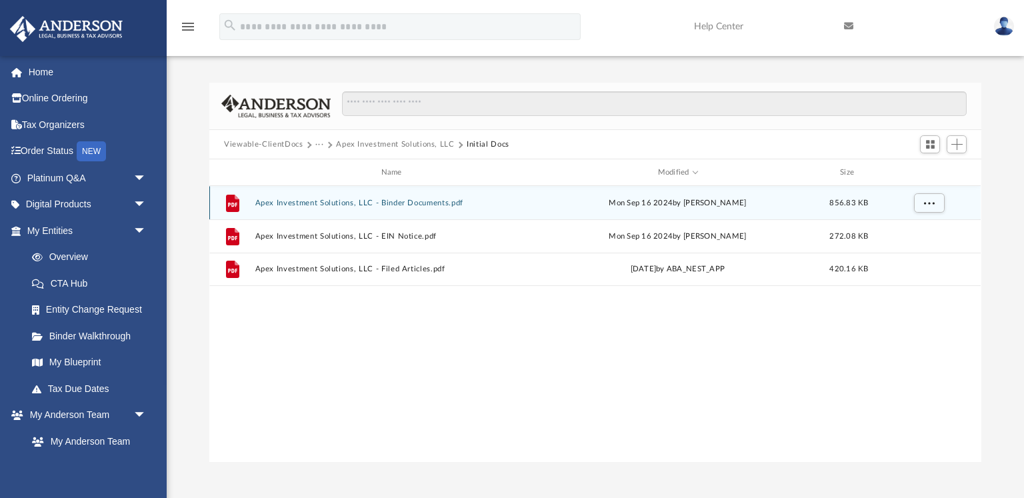
click at [329, 205] on button "Apex Investment Solutions, LLC - Binder Documents.pdf" at bounding box center [394, 203] width 278 height 9
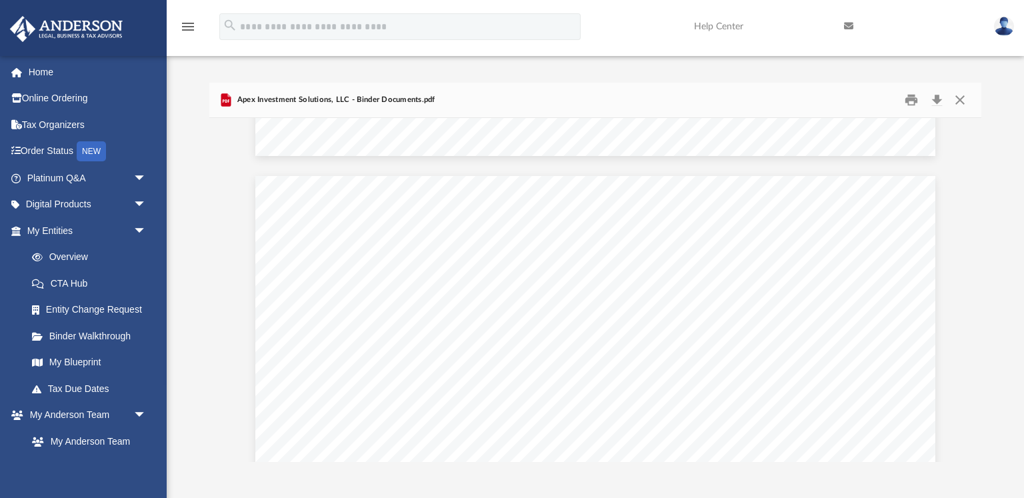
scroll to position [2651, 0]
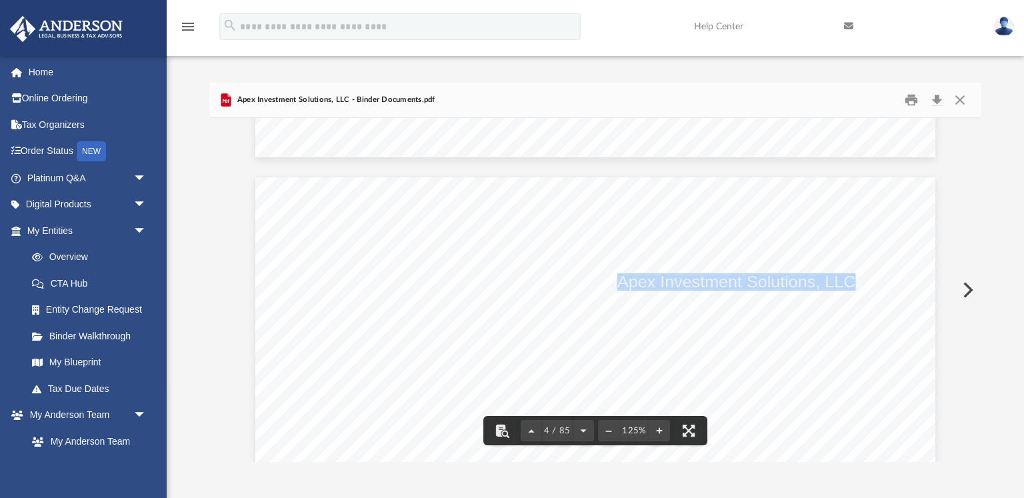
drag, startPoint x: 620, startPoint y: 281, endPoint x: 854, endPoint y: 283, distance: 234.1
click at [854, 283] on span "Apex Investment Solutions, LLC" at bounding box center [736, 282] width 238 height 15
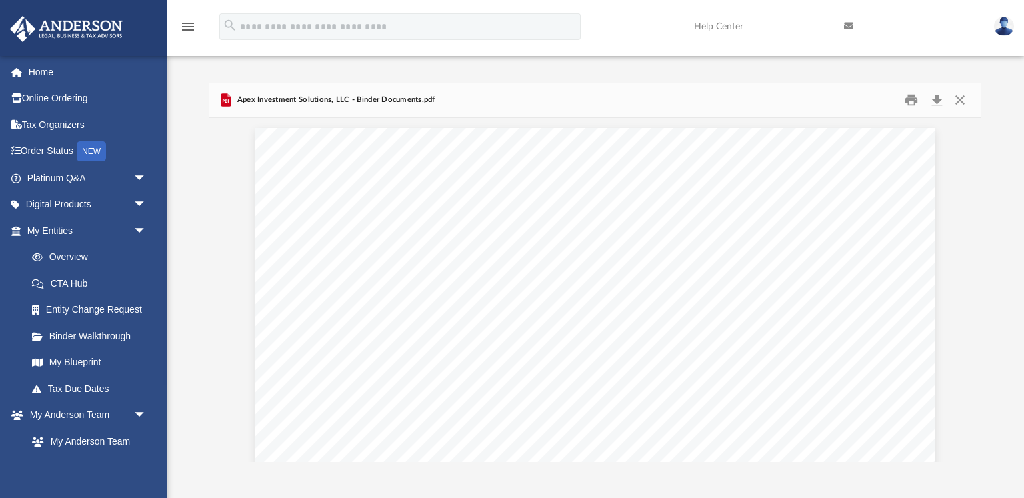
scroll to position [0, 0]
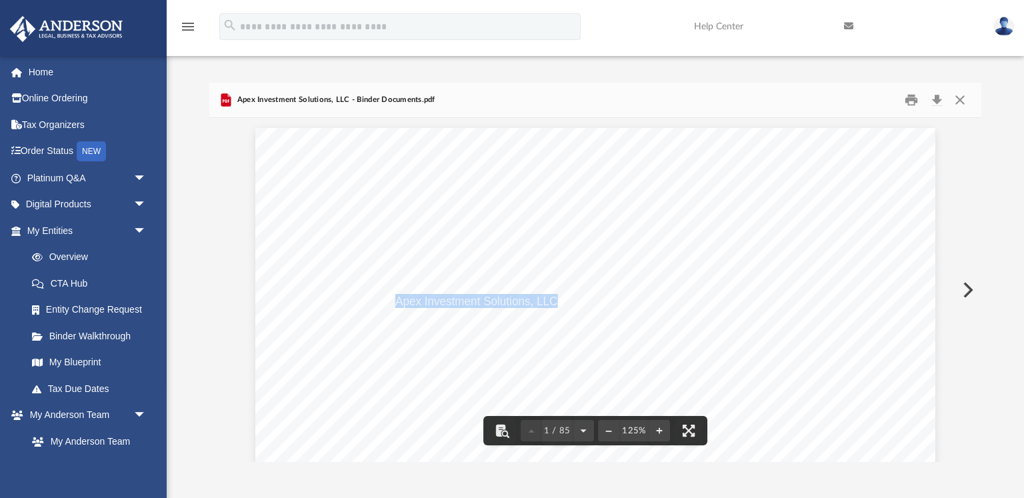
drag, startPoint x: 396, startPoint y: 303, endPoint x: 554, endPoint y: 303, distance: 158.0
click at [554, 303] on span "Apex Investment Solutions, LLC" at bounding box center [476, 301] width 162 height 12
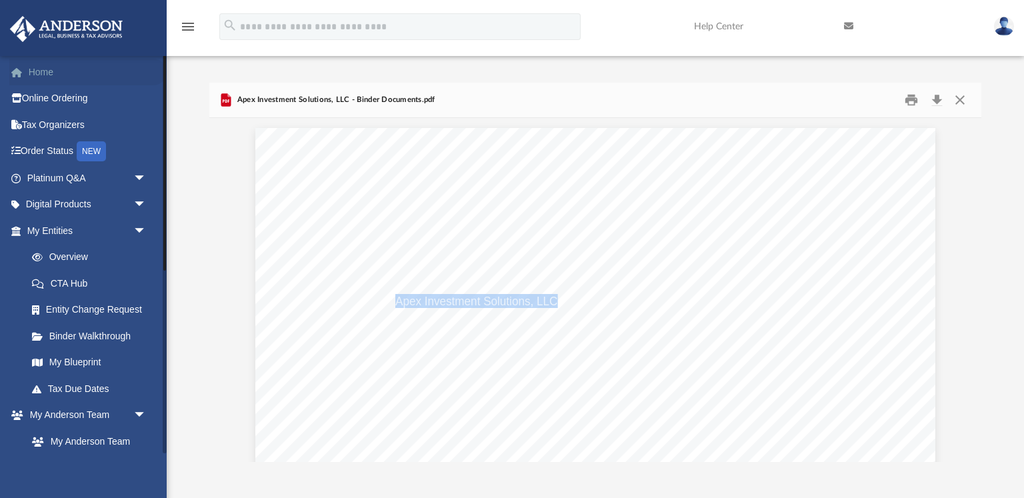
click at [43, 72] on link "Home" at bounding box center [87, 72] width 157 height 27
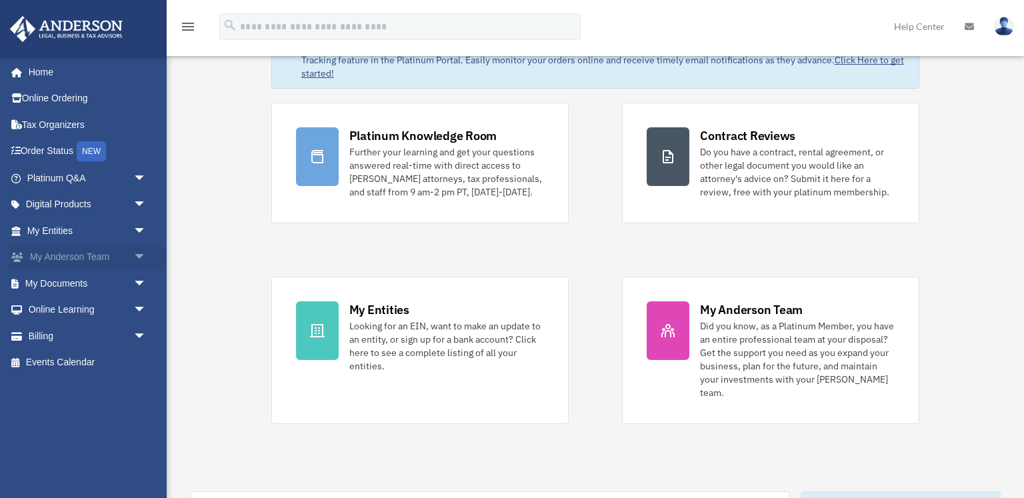
scroll to position [71, 0]
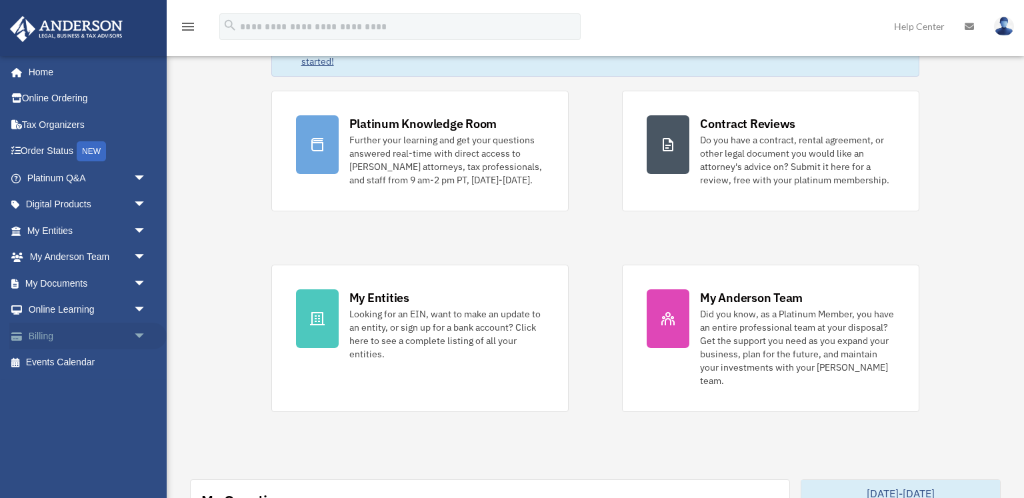
click at [51, 333] on link "Billing arrow_drop_down" at bounding box center [87, 336] width 157 height 27
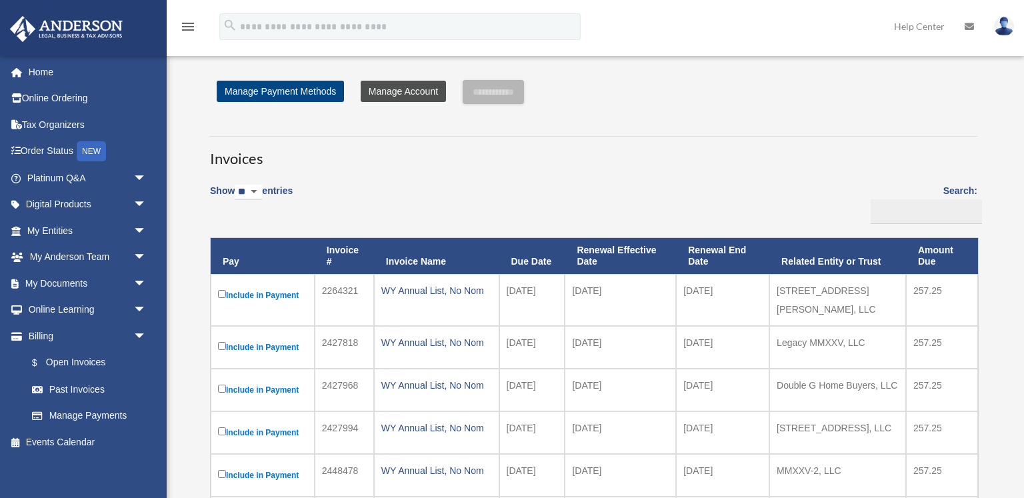
click at [389, 86] on link "Manage Account" at bounding box center [403, 91] width 85 height 21
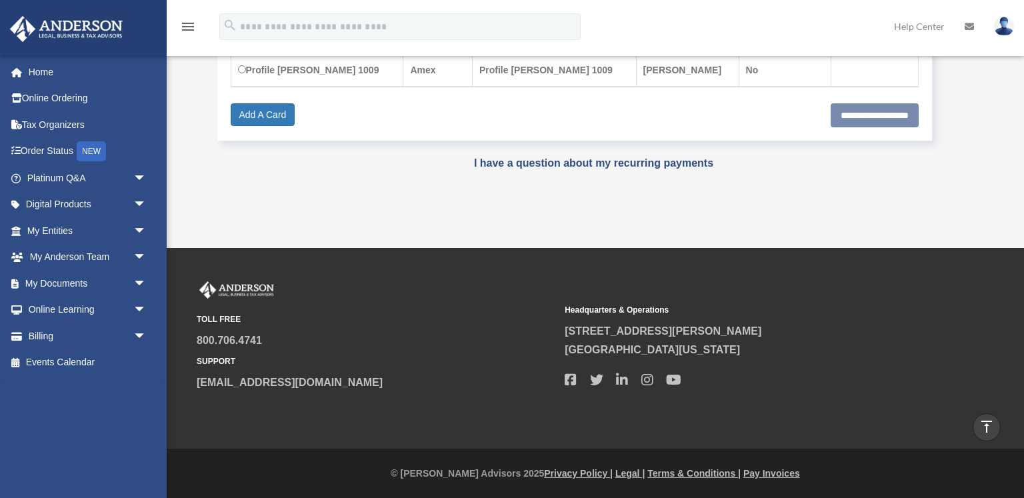
scroll to position [395, 0]
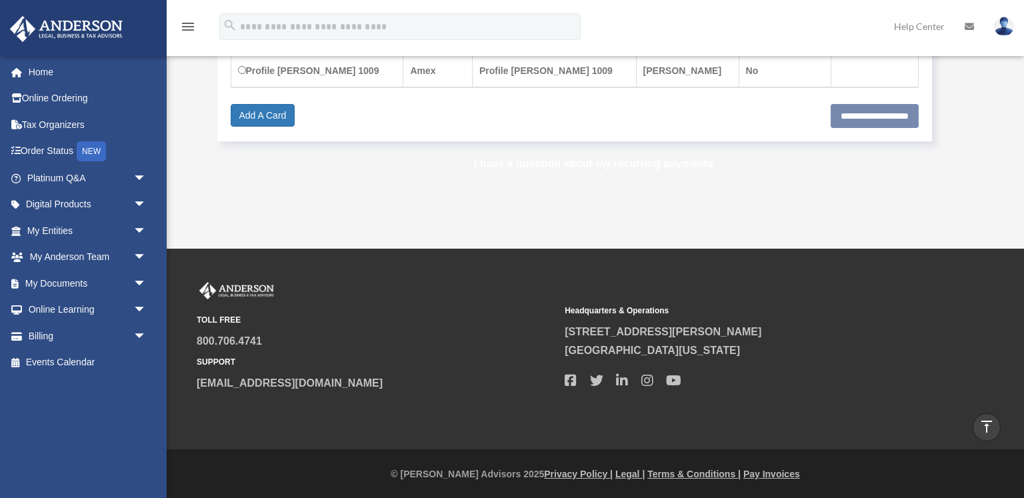
click at [519, 163] on link "I have a question about my recurring payments" at bounding box center [593, 163] width 239 height 11
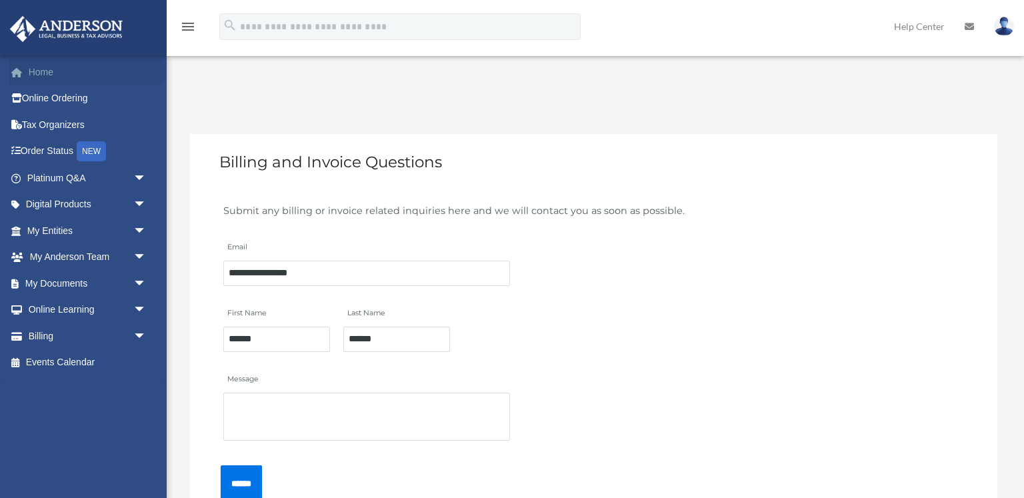
click at [48, 71] on link "Home" at bounding box center [87, 72] width 157 height 27
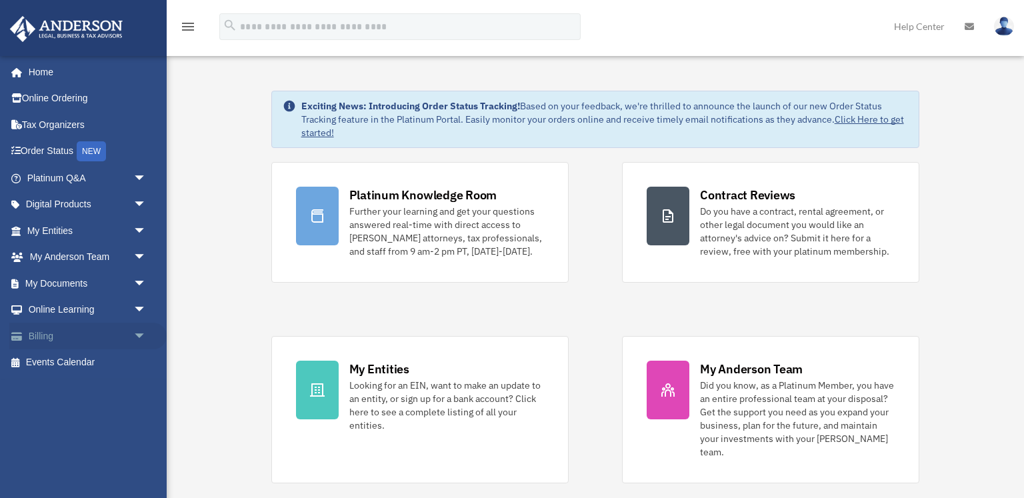
click at [137, 329] on span "arrow_drop_down" at bounding box center [146, 336] width 27 height 27
click at [89, 385] on link "Past Invoices" at bounding box center [93, 389] width 148 height 27
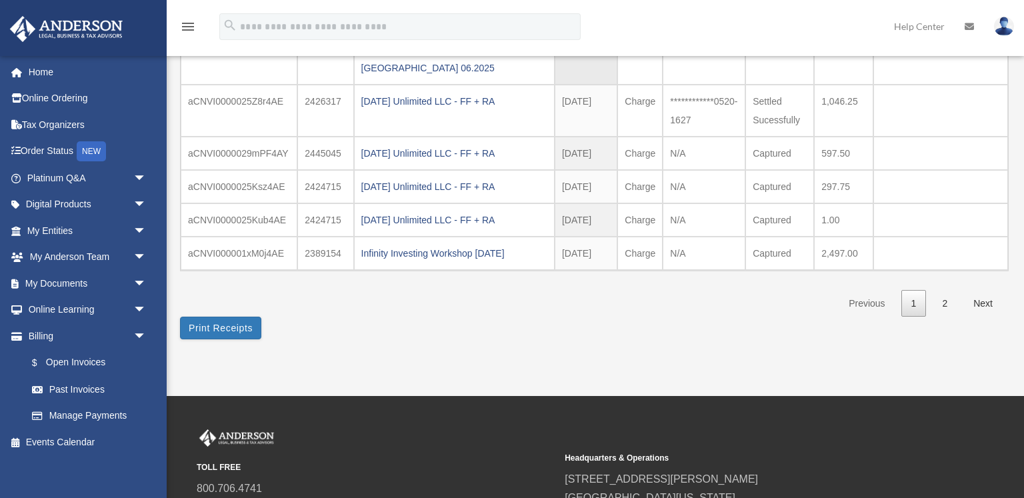
scroll to position [339, 0]
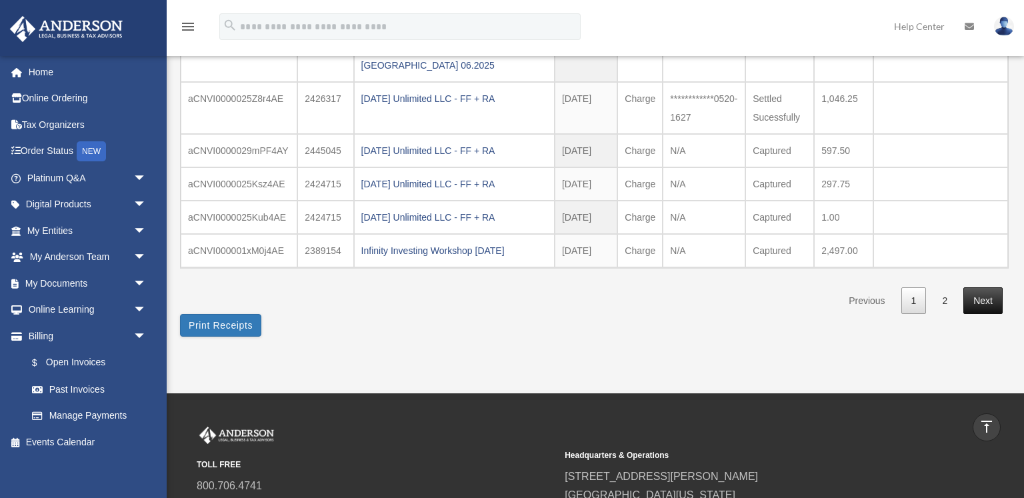
click at [978, 299] on link "Next" at bounding box center [983, 300] width 39 height 27
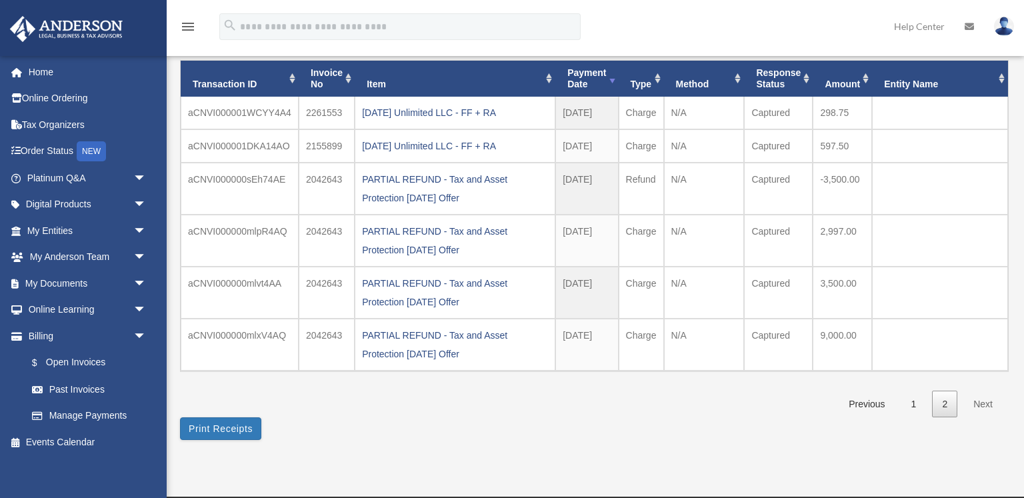
scroll to position [115, 0]
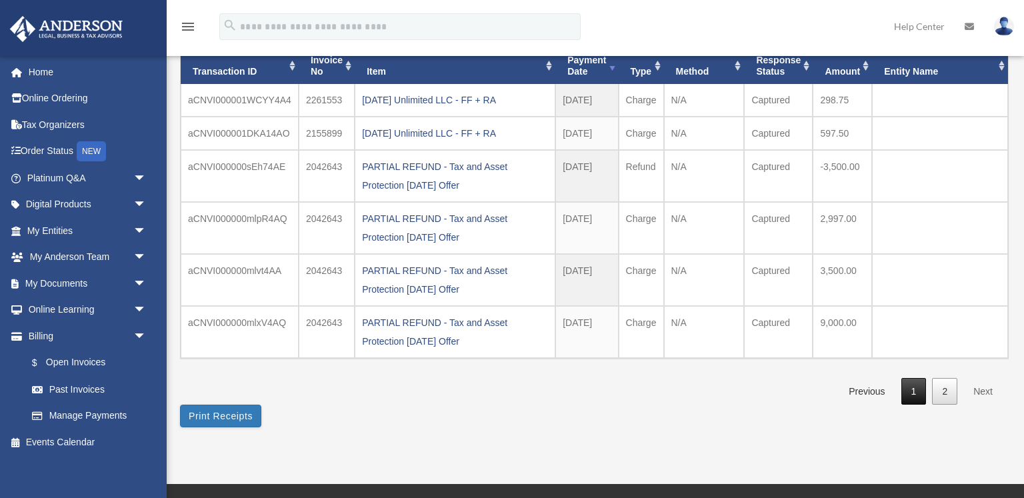
click at [907, 388] on link "1" at bounding box center [914, 391] width 25 height 27
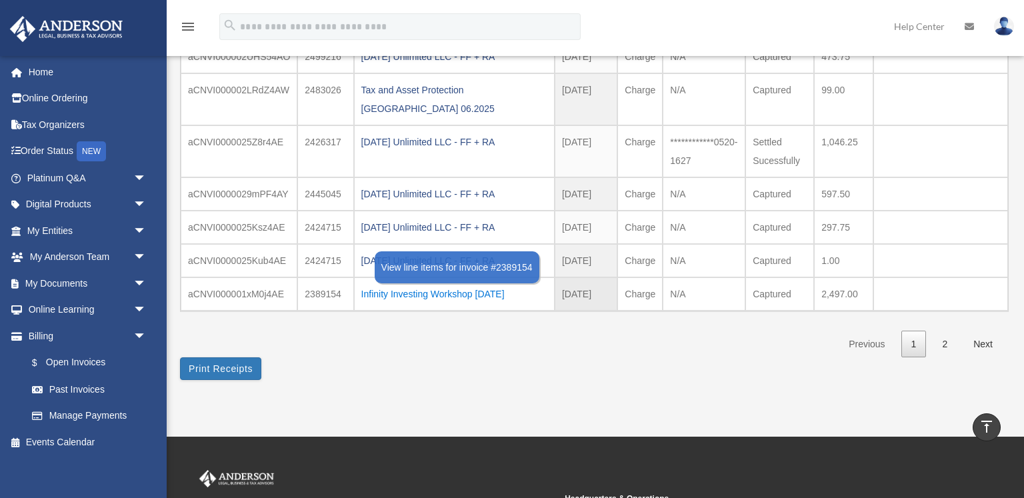
scroll to position [297, 0]
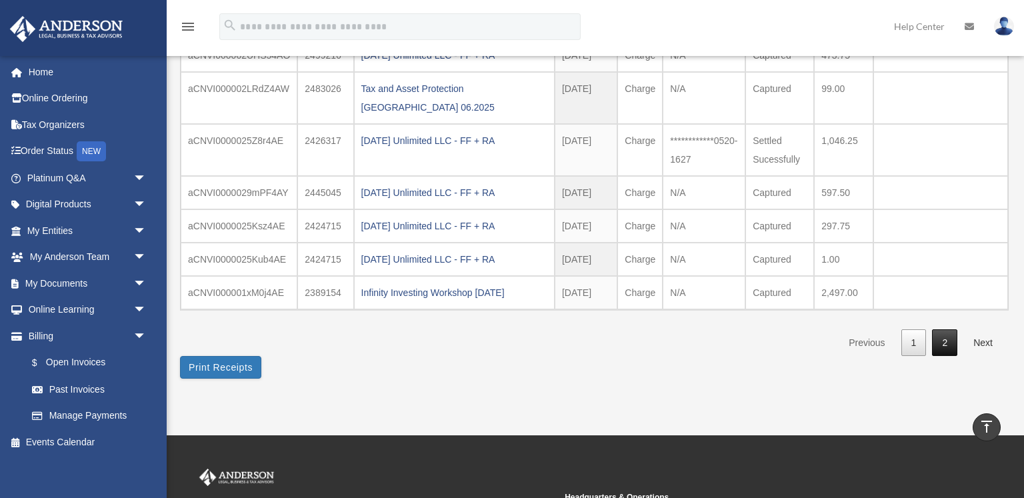
click at [946, 339] on link "2" at bounding box center [944, 342] width 25 height 27
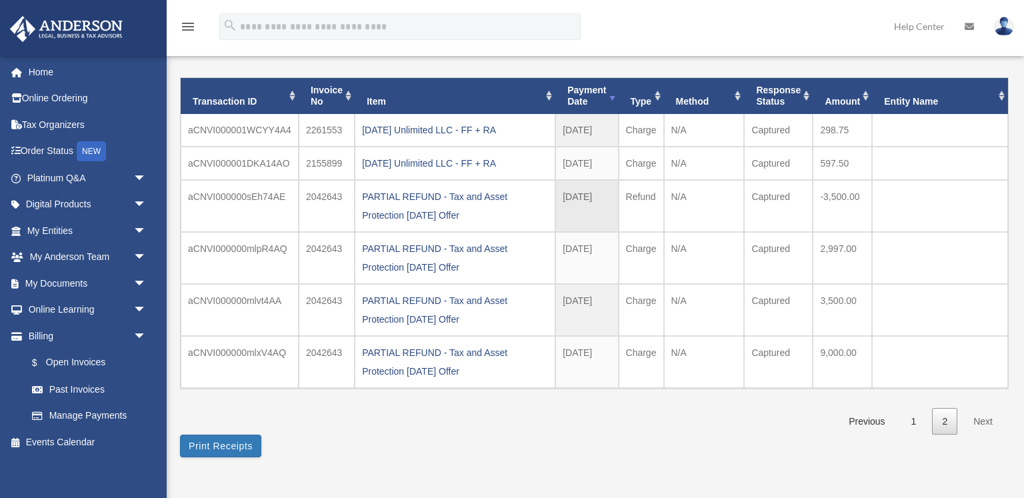
scroll to position [85, 0]
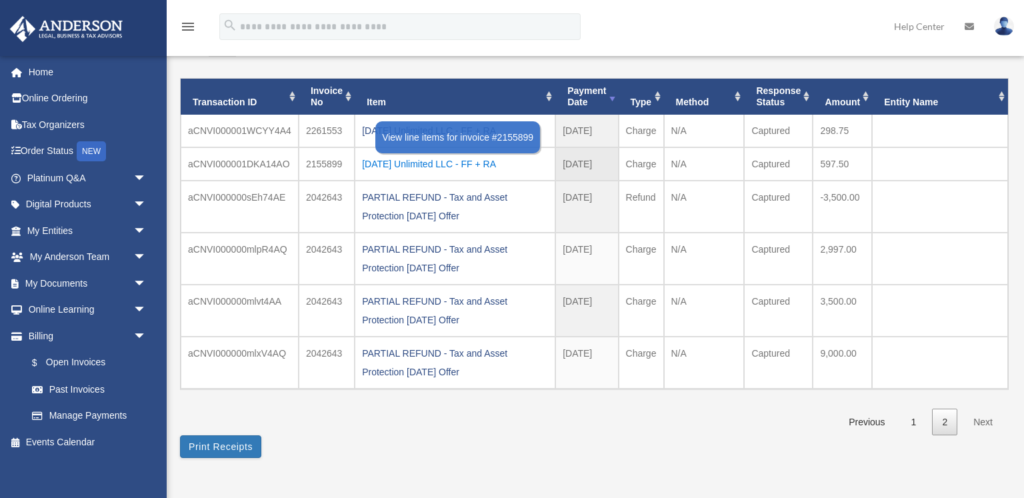
click at [499, 157] on div "2024.09.04 Unlimited LLC - FF + RA" at bounding box center [455, 164] width 186 height 19
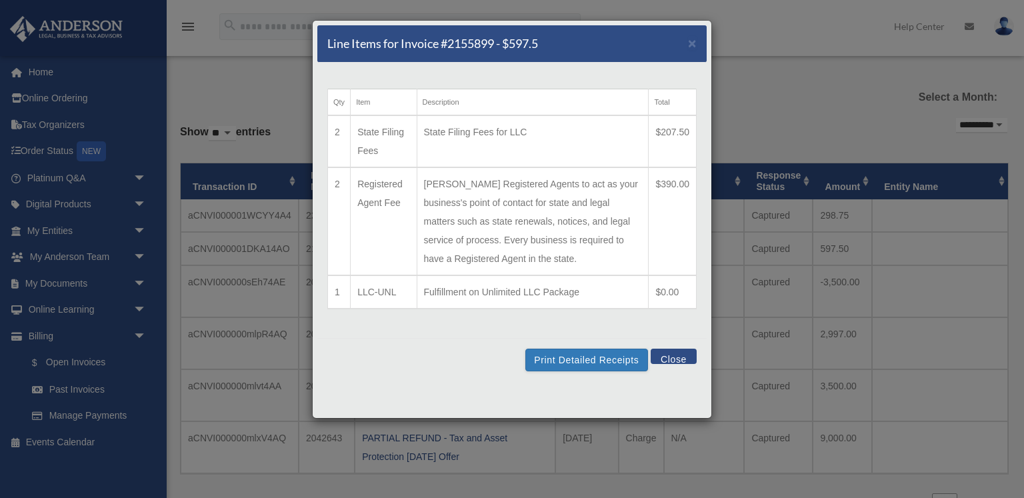
scroll to position [0, 0]
click at [601, 371] on button "Print Detailed Receipts" at bounding box center [586, 360] width 122 height 23
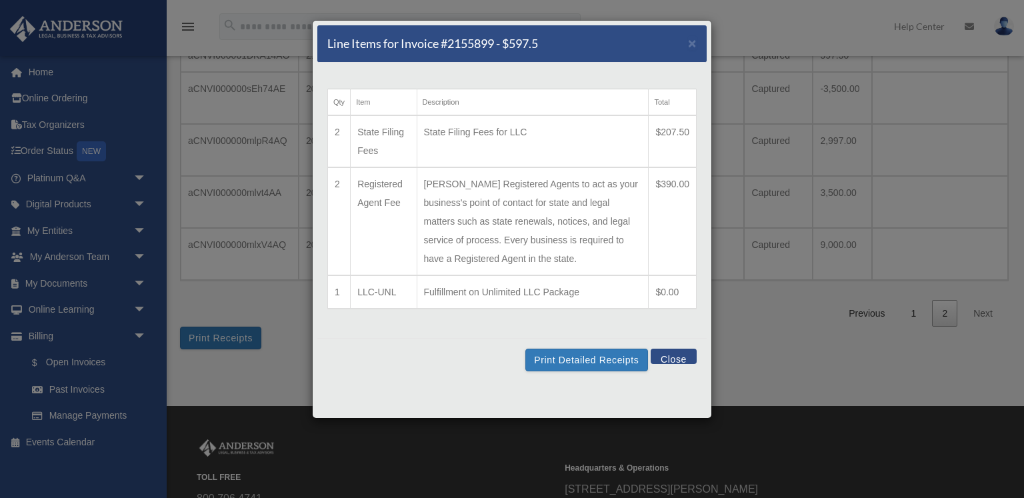
scroll to position [191, 0]
click at [680, 364] on button "Close" at bounding box center [674, 356] width 46 height 15
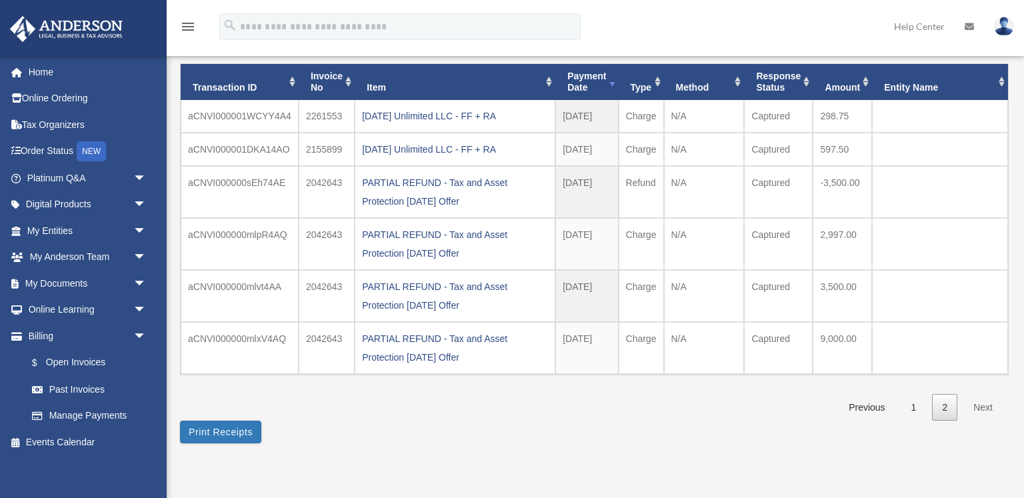
scroll to position [96, 0]
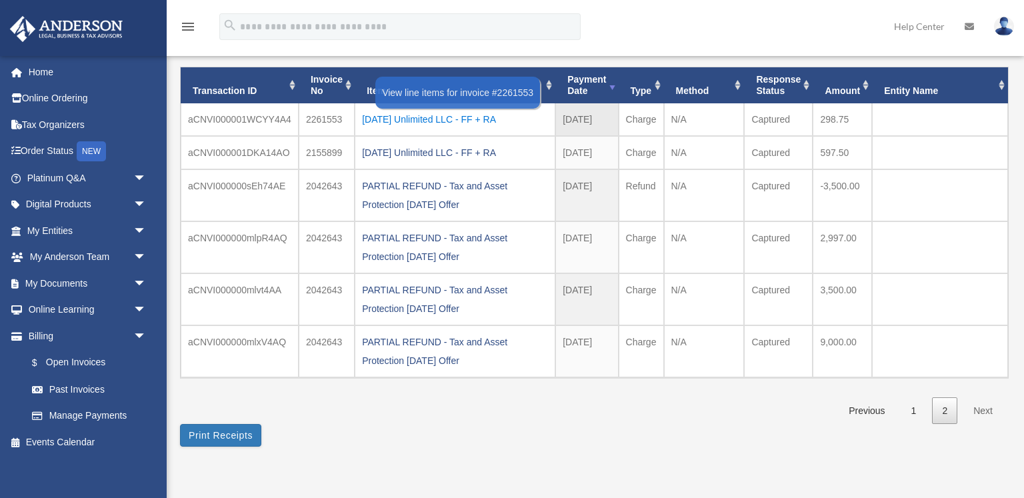
click at [481, 115] on div "2024.11.08 Unlimited LLC - FF + RA" at bounding box center [455, 119] width 186 height 19
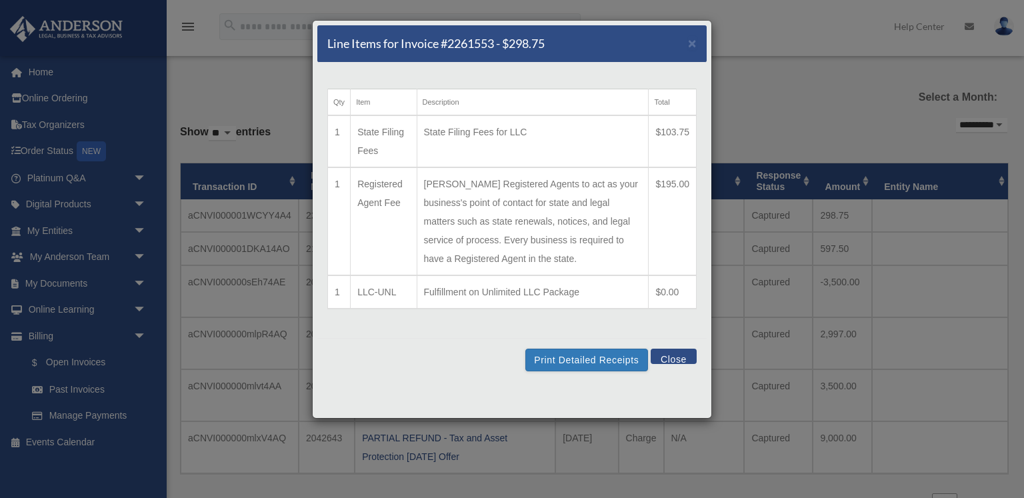
scroll to position [0, 0]
click at [598, 371] on button "Print Detailed Receipts" at bounding box center [586, 360] width 122 height 23
click at [695, 40] on span "×" at bounding box center [692, 42] width 9 height 15
